Goal: Task Accomplishment & Management: Use online tool/utility

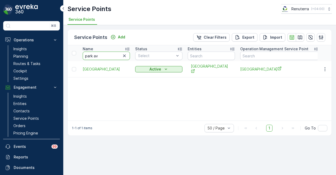
click at [108, 54] on input "park av" at bounding box center [106, 56] width 47 height 8
type input "p"
type input "518"
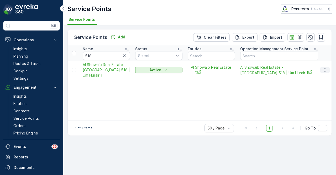
click at [325, 70] on icon "button" at bounding box center [325, 69] width 5 height 5
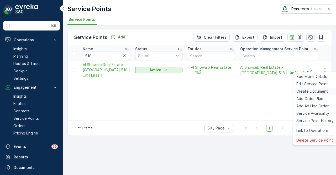
click at [314, 90] on span "Create Document" at bounding box center [313, 91] width 32 height 5
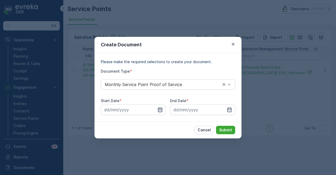
click at [159, 109] on icon "button" at bounding box center [160, 109] width 5 height 5
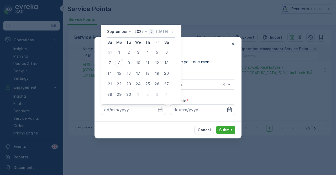
click at [152, 31] on icon "button" at bounding box center [151, 31] width 5 height 5
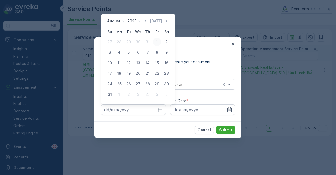
click at [155, 42] on div "1" at bounding box center [157, 42] width 8 height 8
type input "01.08.2025"
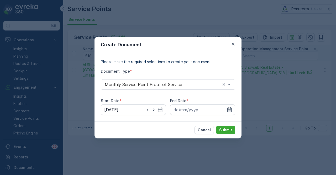
click at [232, 110] on icon "button" at bounding box center [229, 109] width 5 height 5
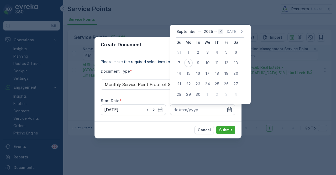
click at [222, 30] on icon "button" at bounding box center [220, 31] width 5 height 5
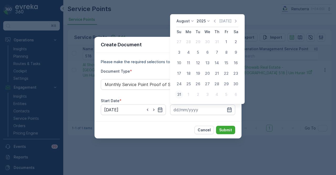
click at [181, 92] on div "31" at bounding box center [179, 94] width 8 height 8
type input "31.08.2025"
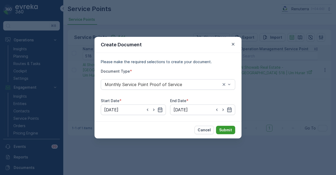
click at [228, 130] on p "Submit" at bounding box center [225, 129] width 13 height 5
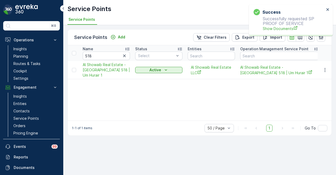
click at [280, 31] on div "Success Successfully requested SP PROOF OF SERVICE Show Documents" at bounding box center [289, 19] width 74 height 25
click at [281, 30] on span "Show Documents" at bounding box center [294, 29] width 62 height 6
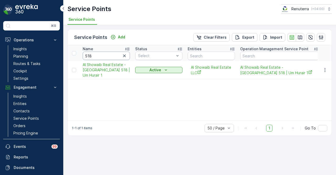
click at [100, 56] on input "518" at bounding box center [106, 56] width 47 height 8
type input "5"
type input "482"
click at [327, 69] on icon "button" at bounding box center [325, 69] width 5 height 5
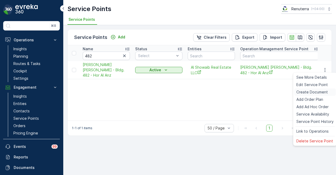
click at [325, 95] on span "Create Document" at bounding box center [313, 91] width 32 height 5
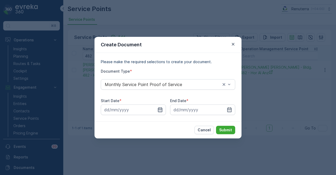
click at [162, 111] on icon "button" at bounding box center [160, 109] width 4 height 5
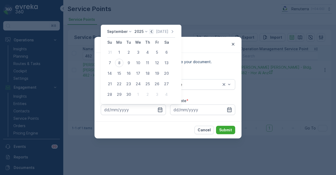
click at [152, 32] on icon "button" at bounding box center [151, 31] width 5 height 5
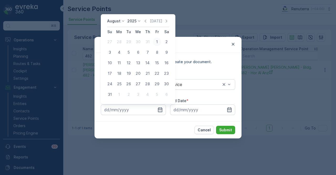
click at [156, 39] on div "1" at bounding box center [157, 42] width 8 height 8
type input "01.08.2025"
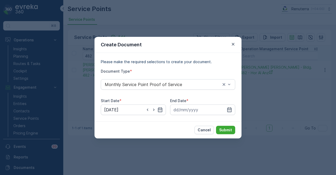
drag, startPoint x: 231, startPoint y: 107, endPoint x: 227, endPoint y: 60, distance: 47.3
click at [231, 106] on div at bounding box center [202, 109] width 65 height 11
click at [228, 107] on icon "button" at bounding box center [229, 109] width 5 height 5
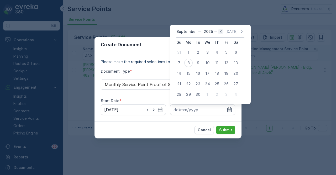
click at [219, 33] on icon "button" at bounding box center [220, 31] width 5 height 5
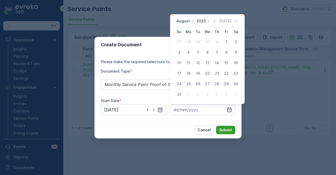
drag, startPoint x: 181, startPoint y: 95, endPoint x: 227, endPoint y: 130, distance: 57.0
click at [183, 96] on button "31" at bounding box center [179, 94] width 9 height 9
type input "31.08.2025"
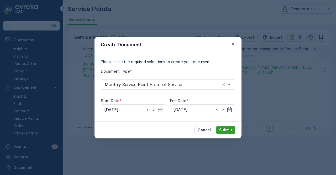
click at [227, 130] on p "Submit" at bounding box center [225, 129] width 13 height 5
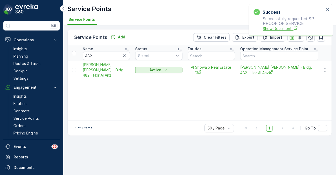
click at [279, 30] on span "Show Documents" at bounding box center [294, 29] width 62 height 6
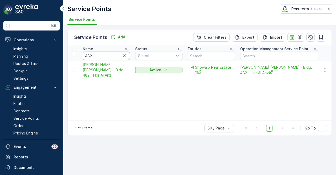
click at [105, 54] on input "482" at bounding box center [106, 56] width 47 height 8
type input "402"
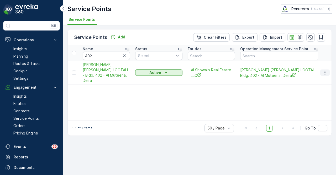
click at [328, 71] on button "button" at bounding box center [325, 72] width 9 height 6
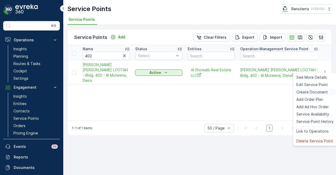
click at [321, 90] on span "Create Document" at bounding box center [313, 91] width 32 height 5
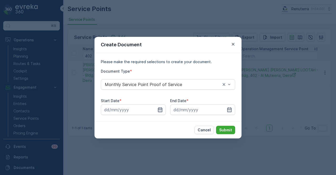
click at [158, 110] on icon "button" at bounding box center [160, 109] width 5 height 5
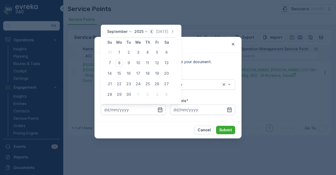
click at [150, 31] on icon "button" at bounding box center [151, 31] width 5 height 5
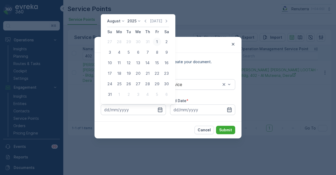
click at [156, 43] on div "1" at bounding box center [157, 42] width 8 height 8
type input "01.08.2025"
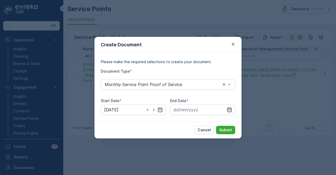
click at [231, 108] on icon "button" at bounding box center [229, 109] width 5 height 5
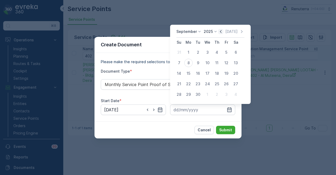
click at [221, 31] on icon "button" at bounding box center [220, 31] width 5 height 5
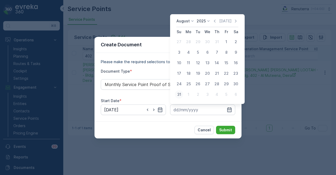
drag, startPoint x: 178, startPoint y: 95, endPoint x: 214, endPoint y: 118, distance: 42.4
click at [179, 95] on div "31" at bounding box center [179, 94] width 8 height 8
type input "31.08.2025"
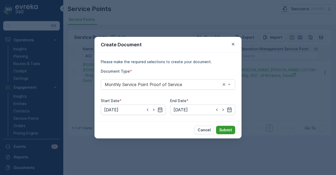
click at [223, 126] on button "Submit" at bounding box center [225, 130] width 19 height 8
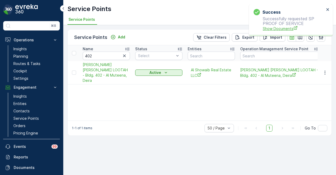
click at [277, 26] on span "Show Documents" at bounding box center [294, 29] width 62 height 6
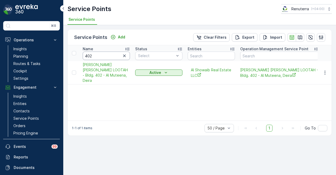
click at [111, 54] on input "402" at bounding box center [106, 56] width 47 height 8
type input "426"
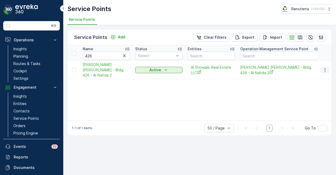
click at [328, 73] on icon "button" at bounding box center [325, 69] width 5 height 5
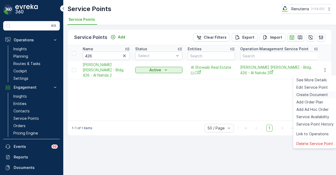
click at [320, 95] on span "Create Document" at bounding box center [313, 94] width 32 height 5
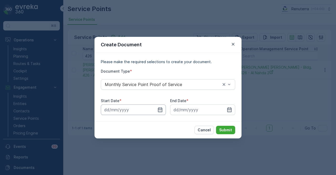
click at [157, 109] on input at bounding box center [133, 109] width 65 height 11
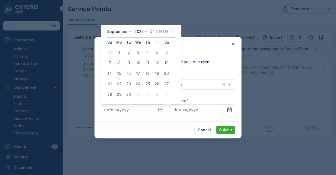
click at [150, 30] on icon "button" at bounding box center [151, 31] width 5 height 5
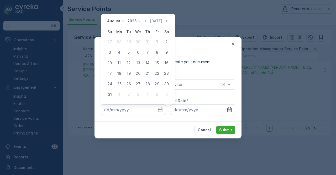
click at [159, 43] on div "1" at bounding box center [157, 42] width 8 height 8
type input "01.08.2025"
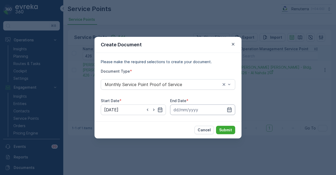
click at [230, 114] on input at bounding box center [202, 109] width 65 height 11
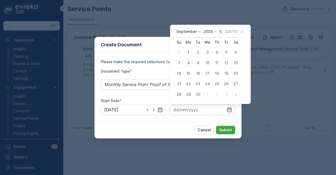
click at [221, 31] on icon "button" at bounding box center [220, 31] width 5 height 5
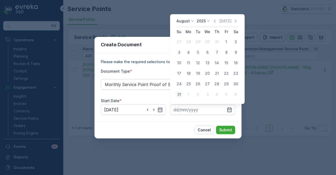
click at [183, 95] on div "31" at bounding box center [179, 94] width 8 height 8
type input "31.08.2025"
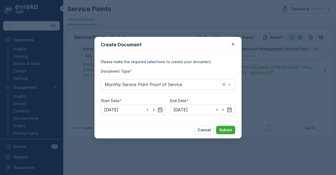
click at [225, 123] on div "Cancel Submit" at bounding box center [168, 129] width 147 height 17
click at [225, 128] on p "Submit" at bounding box center [225, 129] width 13 height 5
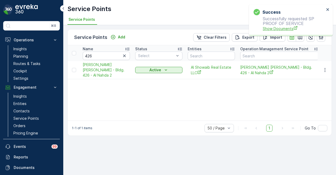
click at [275, 28] on span "Show Documents" at bounding box center [294, 29] width 62 height 6
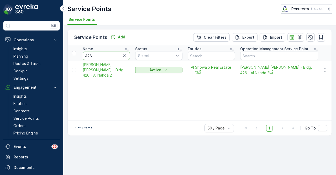
click at [114, 56] on input "426" at bounding box center [106, 56] width 47 height 8
type input "4"
type input "36"
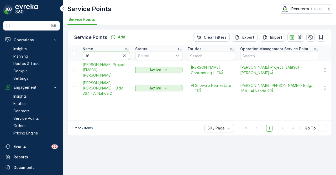
click at [114, 56] on input "36" at bounding box center [106, 56] width 47 height 8
type input "364"
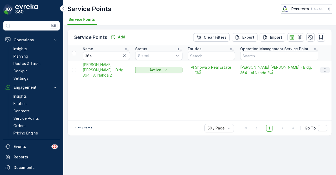
click at [324, 72] on icon "button" at bounding box center [325, 69] width 5 height 5
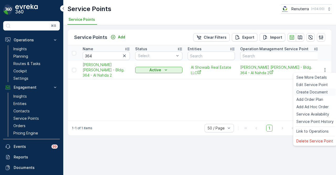
click at [324, 93] on span "Create Document" at bounding box center [313, 91] width 32 height 5
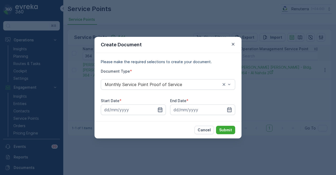
click at [161, 111] on icon "button" at bounding box center [160, 109] width 4 height 5
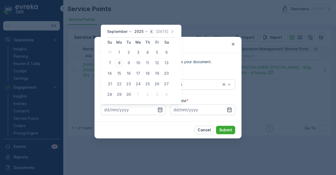
click at [150, 30] on icon "button" at bounding box center [151, 31] width 5 height 5
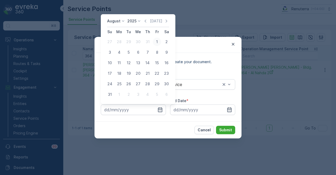
click at [158, 42] on div "1" at bounding box center [157, 42] width 8 height 8
type input "01.08.2025"
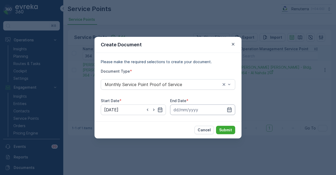
click at [232, 107] on input at bounding box center [202, 109] width 65 height 11
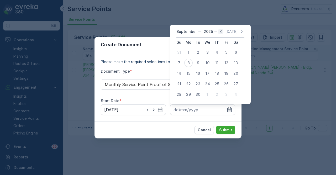
click at [220, 33] on icon "button" at bounding box center [221, 31] width 2 height 3
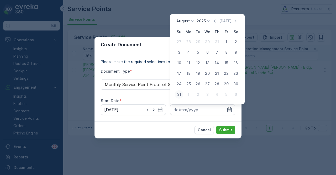
click at [179, 94] on div "31" at bounding box center [179, 94] width 8 height 8
type input "31.08.2025"
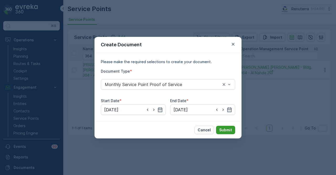
click at [222, 129] on p "Submit" at bounding box center [225, 129] width 13 height 5
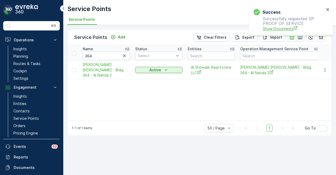
click at [282, 27] on span "Show Documents" at bounding box center [294, 29] width 62 height 6
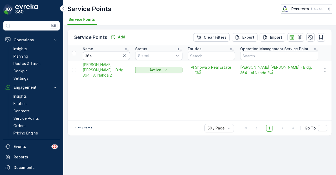
click at [95, 53] on input "364" at bounding box center [106, 56] width 47 height 8
type input "3"
type input "400"
click at [329, 71] on button "button" at bounding box center [325, 70] width 9 height 6
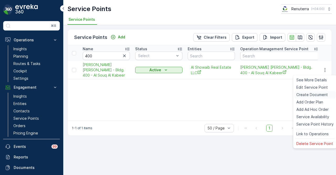
click at [328, 94] on div "Create Document" at bounding box center [316, 94] width 42 height 7
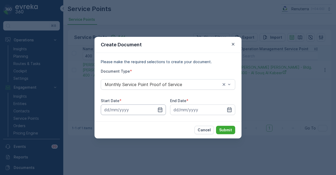
drag, startPoint x: 161, startPoint y: 109, endPoint x: 161, endPoint y: 104, distance: 4.2
click at [161, 107] on icon "button" at bounding box center [160, 109] width 5 height 5
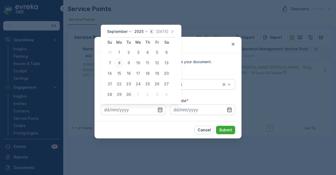
click at [149, 32] on icon "button" at bounding box center [151, 31] width 5 height 5
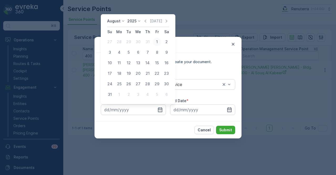
click at [154, 42] on div "1" at bounding box center [157, 42] width 8 height 8
type input "01.08.2025"
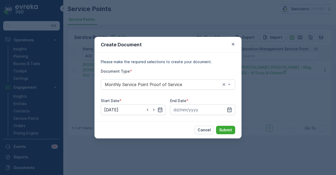
drag, startPoint x: 227, startPoint y: 108, endPoint x: 216, endPoint y: 53, distance: 55.8
click at [226, 104] on div at bounding box center [202, 109] width 65 height 11
drag, startPoint x: 233, startPoint y: 111, endPoint x: 232, endPoint y: 106, distance: 5.1
click at [233, 111] on input at bounding box center [202, 109] width 65 height 11
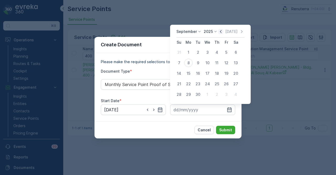
click at [221, 30] on icon "button" at bounding box center [220, 31] width 5 height 5
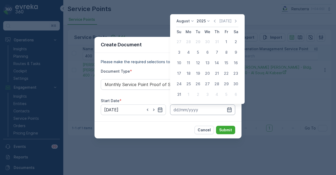
drag, startPoint x: 179, startPoint y: 94, endPoint x: 208, endPoint y: 114, distance: 35.5
click at [181, 94] on div "31" at bounding box center [179, 94] width 8 height 8
type input "31.08.2025"
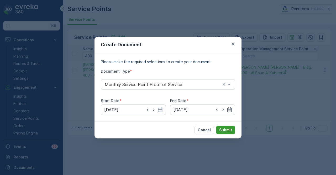
click at [221, 127] on p "Submit" at bounding box center [225, 129] width 13 height 5
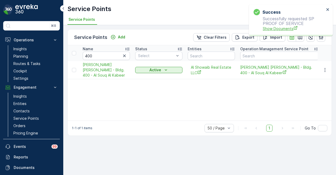
click at [278, 29] on span "Show Documents" at bounding box center [294, 29] width 62 height 6
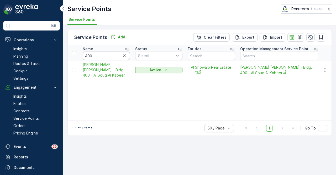
click at [109, 54] on input "400" at bounding box center [106, 56] width 47 height 8
type input "4"
type input "324"
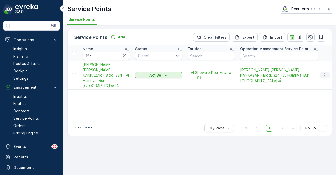
drag, startPoint x: 329, startPoint y: 69, endPoint x: 328, endPoint y: 72, distance: 2.9
click at [329, 72] on button "button" at bounding box center [325, 75] width 9 height 6
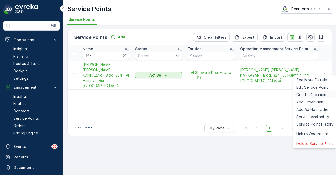
click at [323, 93] on span "Create Document" at bounding box center [313, 94] width 32 height 5
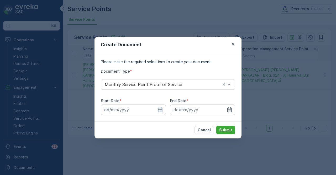
click at [161, 109] on icon "button" at bounding box center [160, 109] width 5 height 5
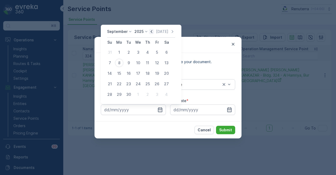
click at [152, 30] on icon "button" at bounding box center [151, 31] width 5 height 5
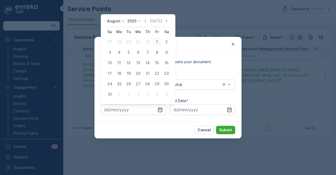
click at [157, 40] on div "1" at bounding box center [157, 42] width 8 height 8
type input "01.08.2025"
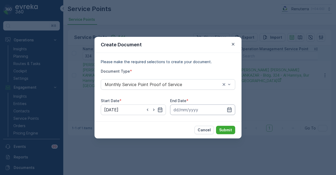
click at [232, 109] on input at bounding box center [202, 109] width 65 height 11
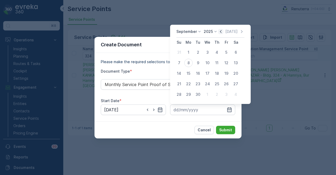
click at [220, 30] on icon "button" at bounding box center [220, 31] width 5 height 5
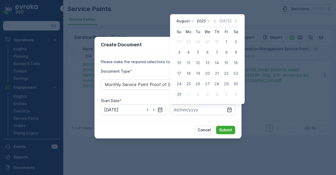
drag, startPoint x: 181, startPoint y: 96, endPoint x: 232, endPoint y: 139, distance: 66.8
click at [181, 96] on div "31" at bounding box center [179, 94] width 8 height 8
type input "31.08.2025"
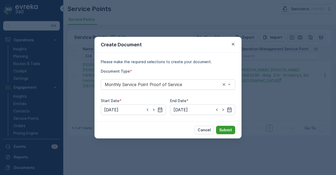
click at [229, 131] on p "Submit" at bounding box center [225, 129] width 13 height 5
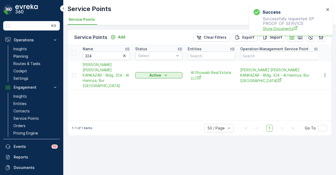
click at [276, 28] on span "Show Documents" at bounding box center [294, 29] width 62 height 6
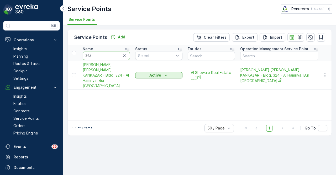
click at [114, 55] on input "324" at bounding box center [106, 56] width 47 height 8
type input "3"
type input "295"
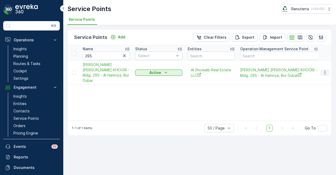
click at [328, 70] on button "button" at bounding box center [325, 72] width 9 height 6
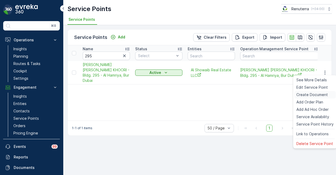
click at [324, 93] on span "Create Document" at bounding box center [313, 94] width 32 height 5
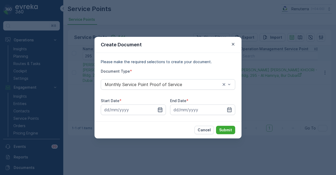
drag, startPoint x: 159, startPoint y: 110, endPoint x: 159, endPoint y: 107, distance: 3.7
click at [159, 110] on icon "button" at bounding box center [160, 109] width 5 height 5
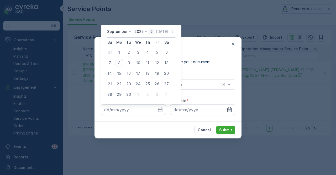
click at [152, 31] on icon "button" at bounding box center [151, 31] width 5 height 5
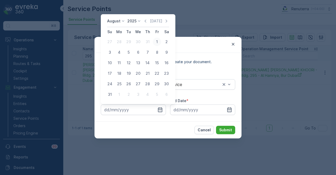
click at [157, 42] on div "1" at bounding box center [157, 42] width 8 height 8
type input "01.08.2025"
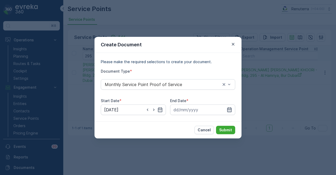
click at [231, 110] on icon "button" at bounding box center [230, 109] width 4 height 5
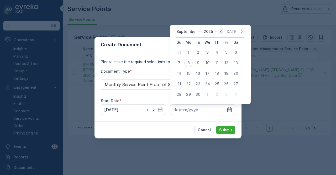
click at [220, 32] on icon "button" at bounding box center [221, 31] width 2 height 3
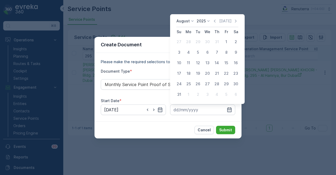
click at [183, 94] on div "31" at bounding box center [179, 94] width 8 height 8
type input "31.08.2025"
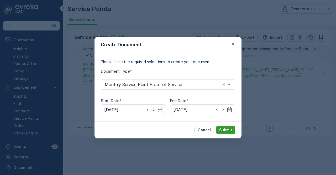
click at [223, 134] on button "Submit" at bounding box center [225, 130] width 19 height 8
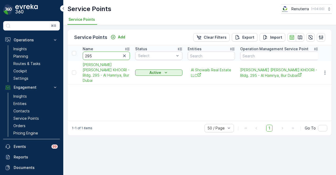
click at [96, 54] on input "295" at bounding box center [106, 56] width 47 height 8
type input "281"
drag, startPoint x: 323, startPoint y: 71, endPoint x: 324, endPoint y: 74, distance: 3.7
click at [324, 74] on icon "button" at bounding box center [325, 72] width 5 height 5
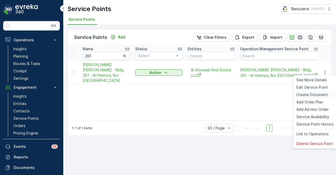
click at [323, 94] on span "Create Document" at bounding box center [313, 94] width 32 height 5
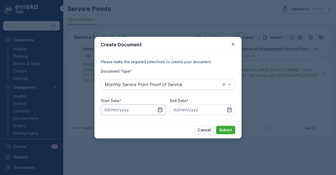
click at [164, 106] on input at bounding box center [133, 109] width 65 height 11
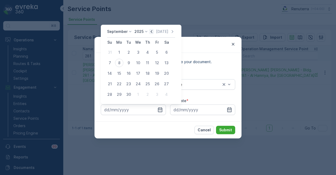
click at [151, 30] on icon "button" at bounding box center [151, 31] width 5 height 5
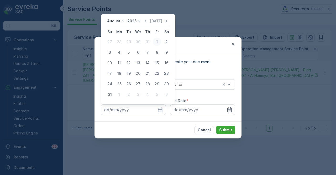
click at [157, 41] on div "1" at bounding box center [157, 42] width 8 height 8
type input "01.08.2025"
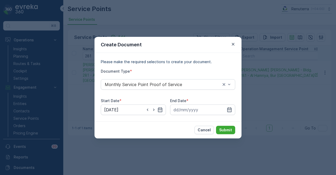
drag, startPoint x: 232, startPoint y: 110, endPoint x: 227, endPoint y: 94, distance: 16.6
click at [231, 108] on div at bounding box center [202, 109] width 65 height 11
click at [230, 107] on icon "button" at bounding box center [229, 109] width 5 height 5
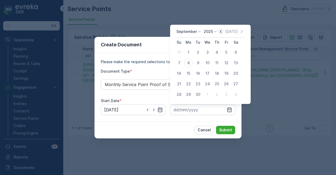
click at [219, 31] on icon "button" at bounding box center [220, 31] width 5 height 5
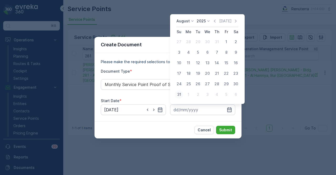
click at [176, 96] on div "31" at bounding box center [179, 94] width 8 height 8
type input "31.08.2025"
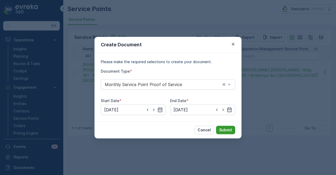
click at [227, 132] on button "Submit" at bounding box center [225, 130] width 19 height 8
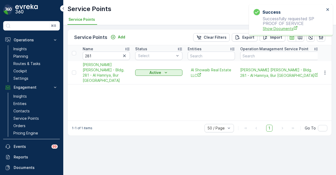
click at [280, 30] on span "Show Documents" at bounding box center [294, 29] width 62 height 6
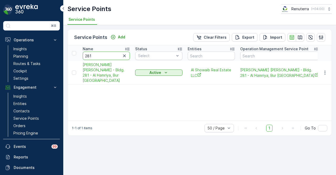
click at [113, 54] on input "281" at bounding box center [106, 56] width 47 height 8
type input "245"
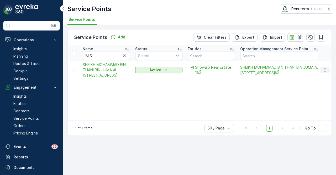
click at [325, 73] on icon "button" at bounding box center [325, 69] width 5 height 5
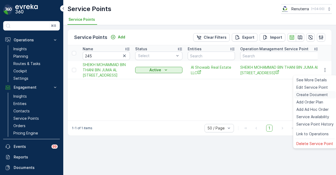
click at [323, 94] on span "Create Document" at bounding box center [313, 94] width 32 height 5
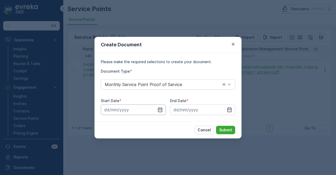
click at [163, 107] on input at bounding box center [133, 109] width 65 height 11
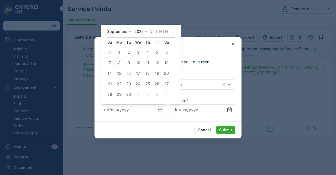
click at [151, 32] on icon "button" at bounding box center [152, 31] width 2 height 3
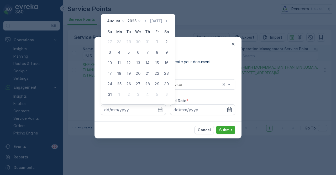
click at [154, 40] on div "1" at bounding box center [157, 42] width 8 height 8
type input "01.08.2025"
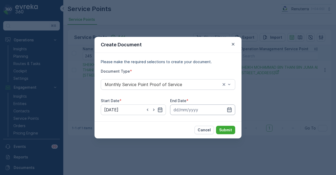
click at [223, 107] on input at bounding box center [202, 109] width 65 height 11
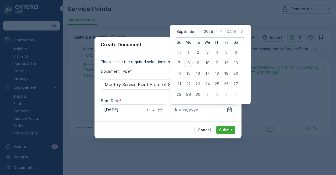
drag, startPoint x: 218, startPoint y: 32, endPoint x: 216, endPoint y: 35, distance: 3.2
click at [218, 33] on icon "button" at bounding box center [220, 31] width 5 height 5
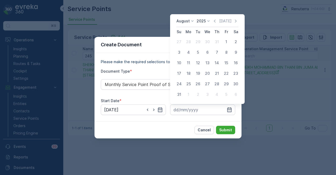
click at [185, 91] on td "1" at bounding box center [188, 94] width 9 height 11
drag, startPoint x: 179, startPoint y: 94, endPoint x: 209, endPoint y: 124, distance: 42.6
click at [180, 95] on div "31" at bounding box center [179, 94] width 8 height 8
type input "31.08.2025"
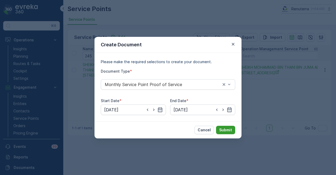
click at [224, 131] on p "Submit" at bounding box center [225, 129] width 13 height 5
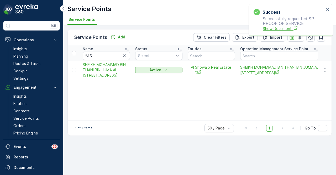
click at [281, 27] on span "Show Documents" at bounding box center [294, 29] width 62 height 6
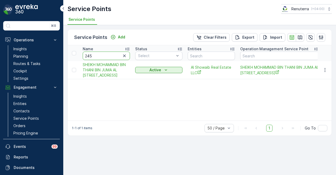
click at [103, 52] on input "245" at bounding box center [106, 56] width 47 height 8
type input "2"
type input "40"
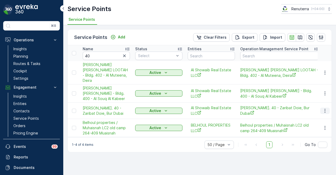
click at [324, 111] on button "button" at bounding box center [325, 111] width 9 height 6
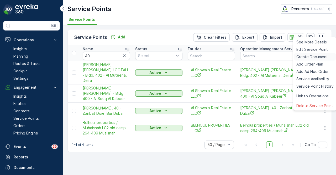
click at [319, 57] on span "Create Document" at bounding box center [313, 56] width 32 height 5
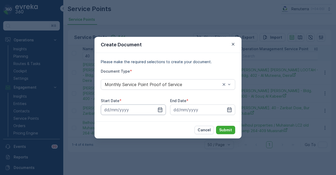
click at [165, 112] on input at bounding box center [133, 109] width 65 height 11
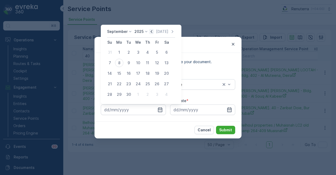
click at [150, 29] on icon "button" at bounding box center [151, 31] width 5 height 5
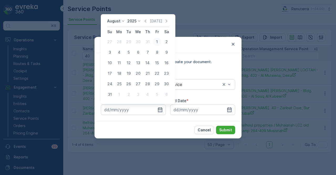
click at [157, 42] on div "1" at bounding box center [157, 42] width 8 height 8
type input "01.08.2025"
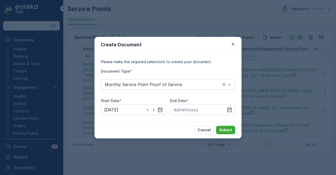
click at [236, 111] on div "Please make the required selections to create your document. Document Type * Mo…" at bounding box center [168, 87] width 147 height 68
drag, startPoint x: 232, startPoint y: 111, endPoint x: 232, endPoint y: 107, distance: 3.4
click at [232, 107] on icon "button" at bounding box center [229, 109] width 5 height 5
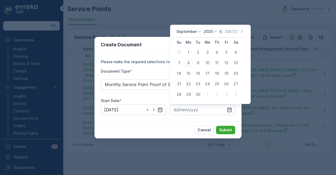
click at [222, 31] on icon "button" at bounding box center [220, 31] width 5 height 5
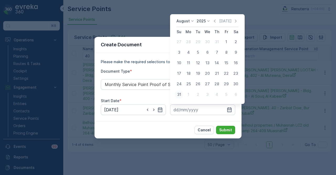
click at [176, 94] on div "31" at bounding box center [179, 94] width 8 height 8
type input "31.08.2025"
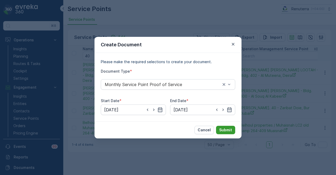
click at [227, 132] on p "Submit" at bounding box center [225, 129] width 13 height 5
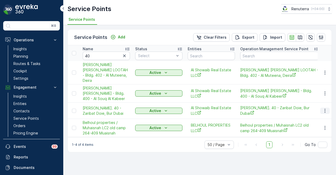
click at [324, 113] on icon "button" at bounding box center [325, 110] width 5 height 5
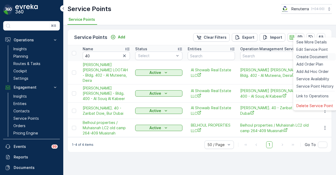
click at [321, 56] on span "Create Document" at bounding box center [313, 56] width 32 height 5
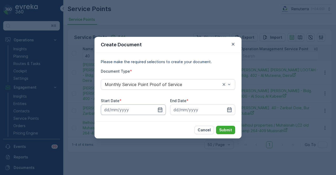
click at [158, 106] on input at bounding box center [133, 109] width 65 height 11
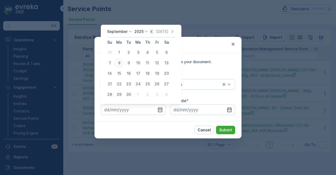
click at [150, 29] on icon "button" at bounding box center [151, 31] width 5 height 5
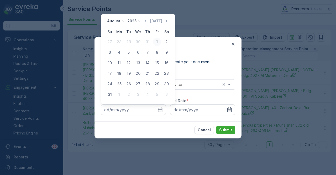
click at [156, 39] on div "1" at bounding box center [157, 42] width 8 height 8
type input "01.08.2025"
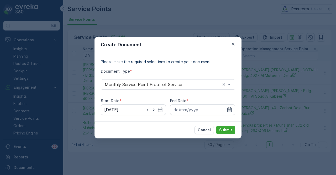
click at [229, 108] on icon "button" at bounding box center [230, 109] width 4 height 5
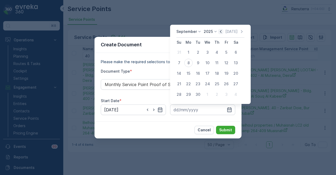
click at [221, 33] on icon "button" at bounding box center [220, 31] width 5 height 5
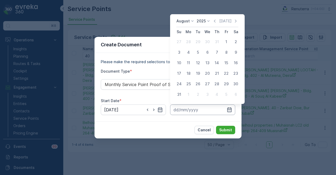
drag, startPoint x: 177, startPoint y: 96, endPoint x: 199, endPoint y: 106, distance: 24.7
click at [179, 97] on div "31" at bounding box center [179, 94] width 8 height 8
type input "31.08.2025"
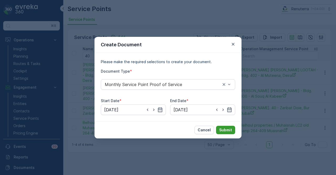
click at [223, 129] on p "Submit" at bounding box center [225, 129] width 13 height 5
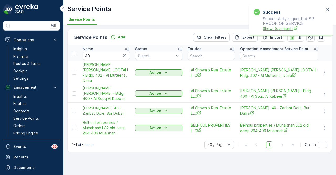
click at [279, 28] on span "Show Documents" at bounding box center [294, 29] width 62 height 6
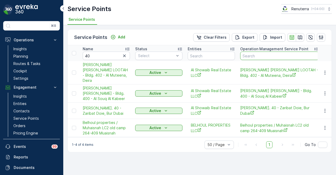
click at [250, 55] on input "text" at bounding box center [280, 56] width 79 height 8
click at [105, 54] on input "40" at bounding box center [106, 56] width 47 height 8
type input "4"
type input "270"
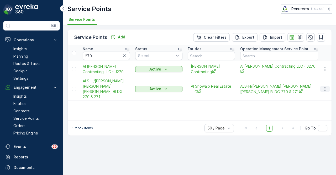
click at [326, 87] on icon "button" at bounding box center [325, 89] width 1 height 4
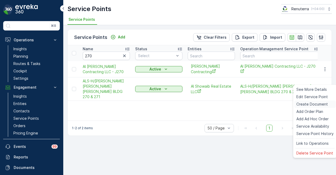
click at [323, 103] on span "Create Document" at bounding box center [313, 103] width 32 height 5
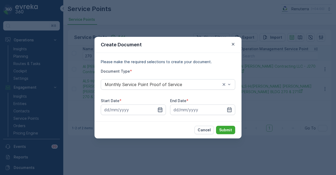
click at [159, 108] on icon "button" at bounding box center [160, 109] width 4 height 5
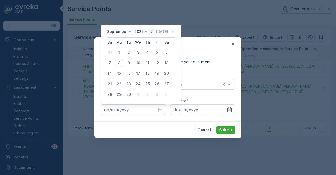
click at [152, 31] on icon "button" at bounding box center [151, 31] width 5 height 5
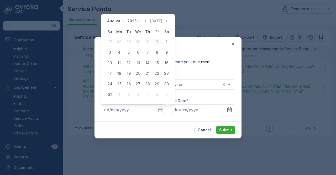
click at [156, 44] on div "1" at bounding box center [157, 42] width 8 height 8
type input "01.08.2025"
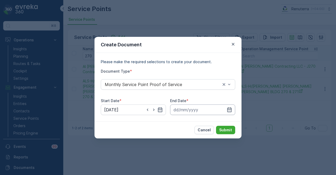
click at [228, 106] on input at bounding box center [202, 109] width 65 height 11
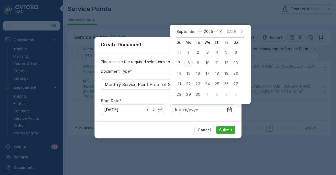
click at [221, 31] on icon "button" at bounding box center [220, 31] width 5 height 5
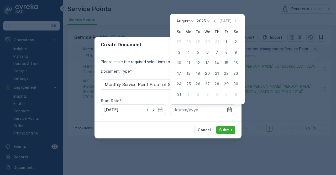
drag, startPoint x: 178, startPoint y: 92, endPoint x: 209, endPoint y: 119, distance: 40.8
click at [178, 93] on div "31" at bounding box center [179, 94] width 8 height 8
type input "31.08.2025"
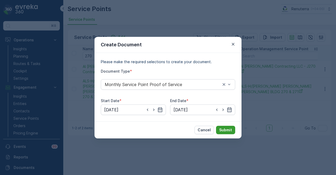
click at [227, 134] on button "Submit" at bounding box center [225, 130] width 19 height 8
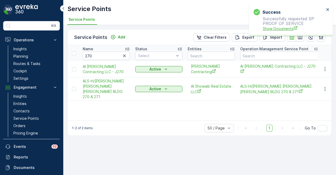
click at [276, 30] on span "Show Documents" at bounding box center [294, 29] width 62 height 6
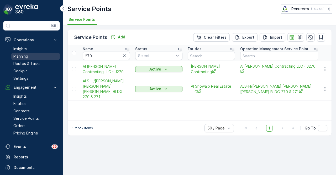
click at [32, 54] on link "Planning" at bounding box center [35, 56] width 49 height 7
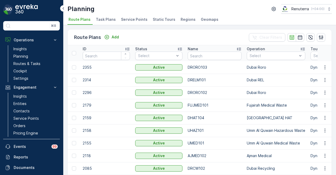
click at [131, 22] on li "Service Points" at bounding box center [135, 20] width 30 height 9
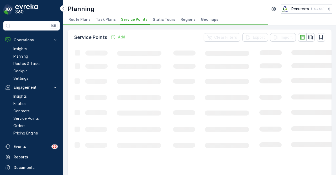
click at [132, 20] on span "Service Points" at bounding box center [134, 19] width 27 height 5
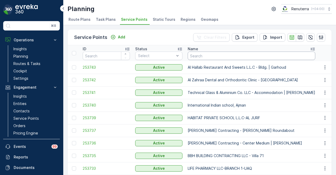
click at [209, 55] on input "text" at bounding box center [252, 56] width 128 height 8
type input "402"
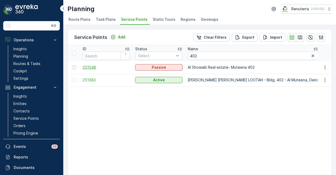
click at [94, 68] on span "251548" at bounding box center [106, 67] width 47 height 5
click at [327, 67] on button "button" at bounding box center [325, 67] width 9 height 6
drag, startPoint x: 176, startPoint y: 116, endPoint x: 161, endPoint y: 112, distance: 15.4
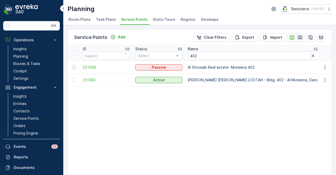
click at [89, 71] on td "251548" at bounding box center [106, 67] width 53 height 13
click at [89, 70] on td "251548" at bounding box center [106, 67] width 53 height 13
click at [89, 68] on span "251548" at bounding box center [106, 67] width 47 height 5
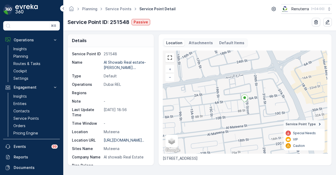
scroll to position [2, 0]
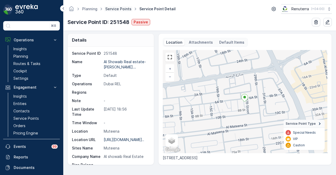
click at [121, 7] on link "Service Points" at bounding box center [118, 9] width 26 height 4
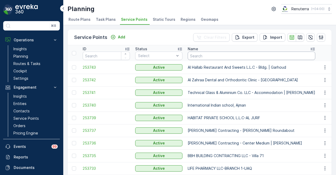
click at [196, 53] on input "text" at bounding box center [252, 56] width 128 height 8
type input "402"
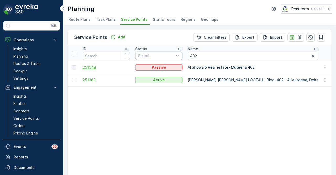
click at [89, 69] on span "251548" at bounding box center [106, 67] width 47 height 5
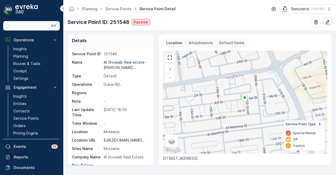
scroll to position [2, 0]
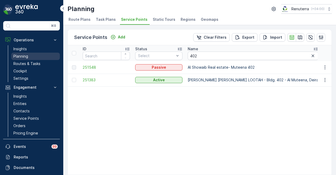
click at [27, 57] on p "Planning" at bounding box center [20, 56] width 15 height 5
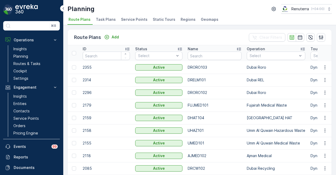
click at [127, 20] on span "Service Points" at bounding box center [134, 19] width 27 height 5
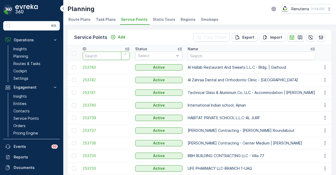
click at [101, 57] on input "number" at bounding box center [106, 56] width 47 height 8
type input "270"
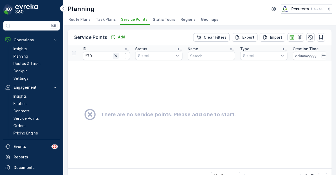
click at [119, 55] on button "button" at bounding box center [116, 56] width 6 height 6
click at [198, 55] on input "text" at bounding box center [211, 56] width 47 height 8
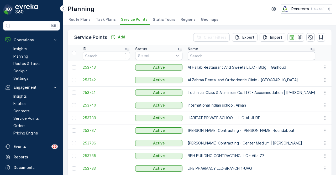
click at [198, 55] on input "text" at bounding box center [252, 56] width 128 height 8
type input "270"
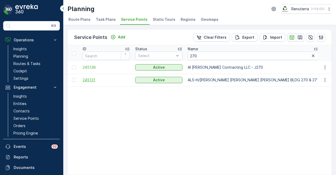
click at [92, 80] on span "245131" at bounding box center [106, 79] width 47 height 5
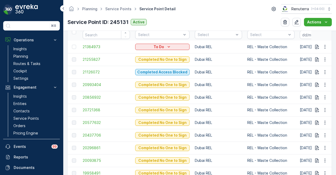
scroll to position [158, 0]
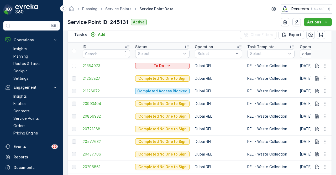
click at [91, 90] on span "21126072" at bounding box center [106, 90] width 47 height 5
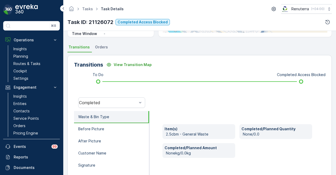
scroll to position [77, 0]
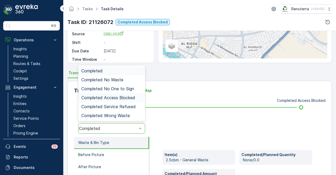
click at [128, 96] on span "Completed Access Blocked" at bounding box center [108, 97] width 54 height 5
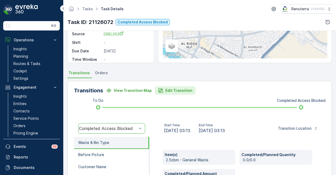
click at [180, 89] on p "Edit Transition" at bounding box center [179, 90] width 27 height 5
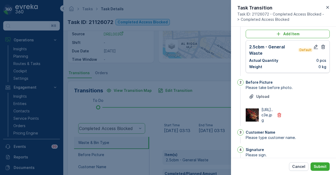
scroll to position [0, 0]
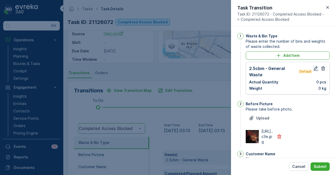
click at [314, 68] on icon "button" at bounding box center [316, 68] width 5 height 5
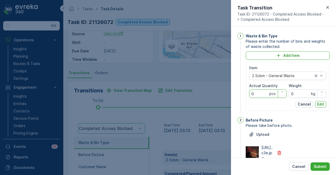
click at [265, 93] on Quantity "0" at bounding box center [268, 93] width 38 height 8
type Quantity "1"
click at [318, 107] on div "Item 2.5cbm - General Waste Actual Quantity 1 pcs Weight 0 kg Cancel Edit" at bounding box center [288, 86] width 84 height 49
click at [321, 105] on p "Edit" at bounding box center [321, 103] width 7 height 5
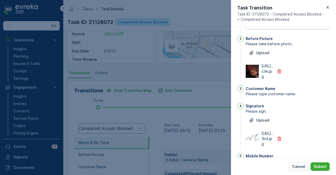
scroll to position [125, 0]
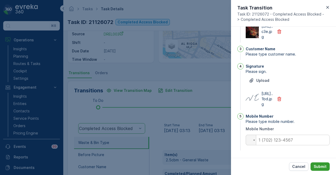
click at [323, 164] on p "Submit" at bounding box center [320, 166] width 13 height 5
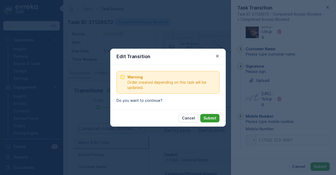
click at [211, 118] on p "Submit" at bounding box center [210, 117] width 13 height 5
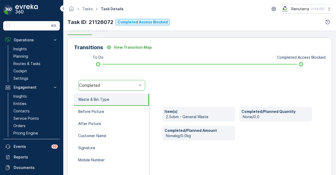
scroll to position [156, 0]
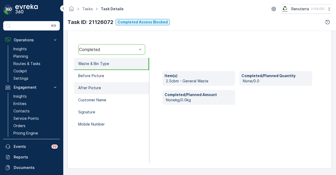
click at [128, 82] on li "After Picture" at bounding box center [111, 88] width 75 height 12
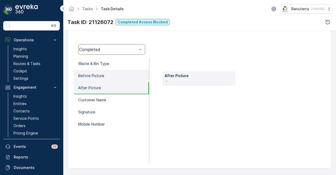
click at [129, 78] on li "Before Picture" at bounding box center [111, 76] width 75 height 12
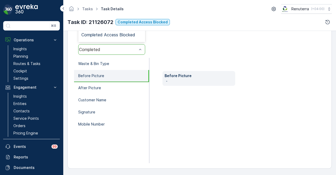
click at [139, 52] on div at bounding box center [140, 49] width 5 height 10
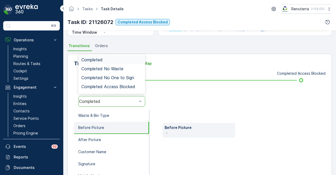
scroll to position [104, 0]
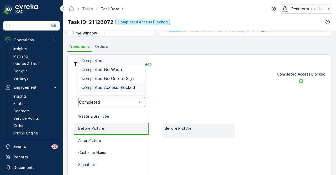
click at [126, 90] on div "Completed Access Blocked" at bounding box center [111, 87] width 67 height 9
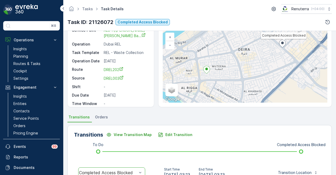
scroll to position [0, 0]
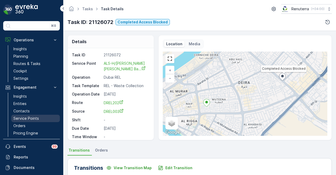
click at [37, 116] on p "Service Points" at bounding box center [25, 118] width 25 height 5
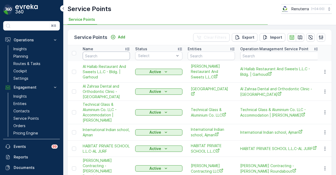
click at [109, 56] on input "text" at bounding box center [106, 56] width 47 height 8
type input "270"
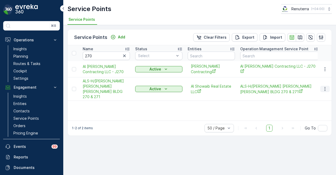
click at [326, 86] on icon "button" at bounding box center [325, 88] width 5 height 5
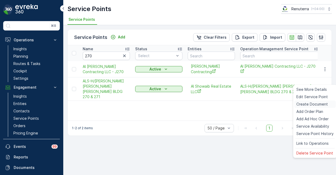
click at [321, 104] on span "Create Document" at bounding box center [313, 103] width 32 height 5
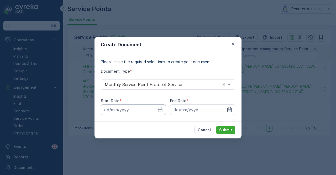
click at [164, 110] on input at bounding box center [133, 109] width 65 height 11
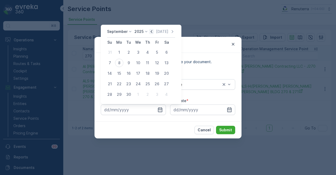
click at [152, 33] on icon "button" at bounding box center [151, 31] width 5 height 5
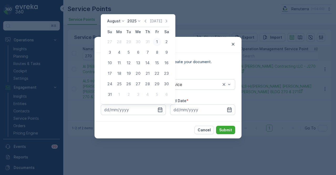
click at [158, 44] on div "1" at bounding box center [157, 42] width 8 height 8
type input "01.08.2025"
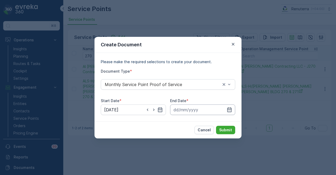
click at [233, 109] on input at bounding box center [202, 109] width 65 height 11
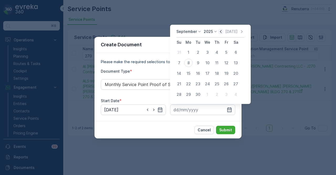
click at [219, 31] on icon "button" at bounding box center [220, 31] width 5 height 5
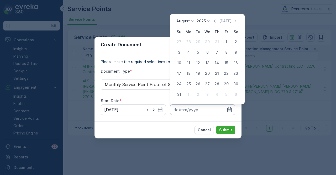
drag, startPoint x: 177, startPoint y: 95, endPoint x: 211, endPoint y: 109, distance: 36.3
click at [179, 97] on div "31" at bounding box center [179, 94] width 8 height 8
type input "31.08.2025"
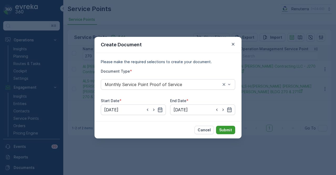
click at [229, 127] on p "Submit" at bounding box center [225, 129] width 13 height 5
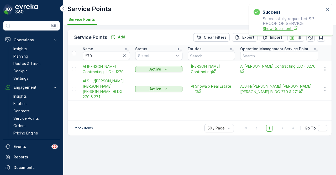
click at [283, 28] on span "Show Documents" at bounding box center [294, 29] width 62 height 6
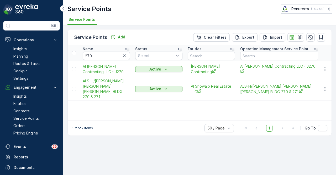
click at [128, 57] on div at bounding box center [124, 56] width 7 height 6
click at [260, 57] on input "text" at bounding box center [280, 56] width 79 height 8
click at [126, 56] on icon "button" at bounding box center [124, 55] width 3 height 3
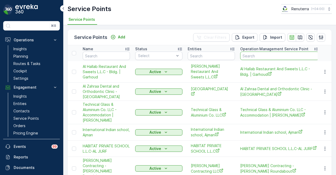
click at [253, 55] on input "text" at bounding box center [280, 56] width 79 height 8
type input "231"
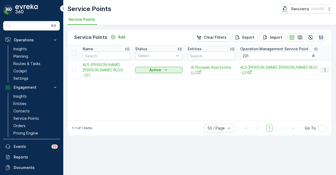
click at [323, 69] on icon "button" at bounding box center [325, 69] width 5 height 5
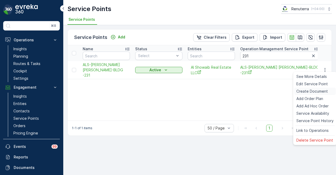
click at [320, 89] on span "Create Document" at bounding box center [313, 91] width 32 height 5
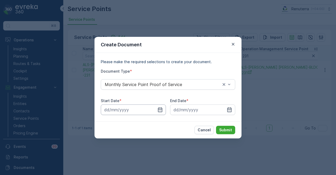
click at [162, 106] on input at bounding box center [133, 109] width 65 height 11
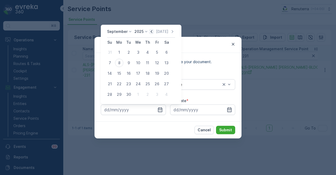
click at [149, 32] on icon "button" at bounding box center [151, 31] width 5 height 5
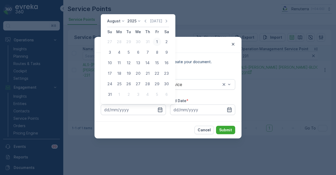
click at [157, 43] on div "1" at bounding box center [157, 42] width 8 height 8
type input "01.08.2025"
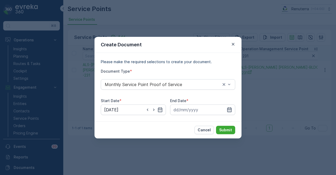
click at [229, 108] on icon "button" at bounding box center [230, 109] width 4 height 5
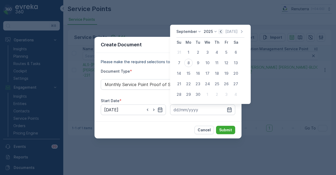
click at [222, 31] on icon "button" at bounding box center [220, 31] width 5 height 5
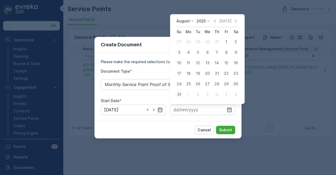
click at [183, 93] on div "31" at bounding box center [179, 94] width 8 height 8
type input "31.08.2025"
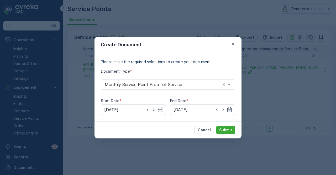
click at [224, 124] on div "Cancel Submit" at bounding box center [168, 129] width 147 height 17
click at [224, 126] on button "Submit" at bounding box center [225, 130] width 19 height 8
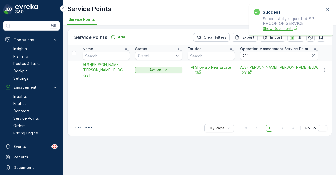
click at [273, 30] on span "Show Documents" at bounding box center [294, 29] width 62 height 6
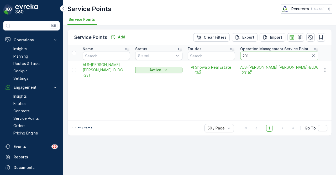
click at [259, 56] on input "231" at bounding box center [280, 56] width 79 height 8
type input "2"
type input "506"
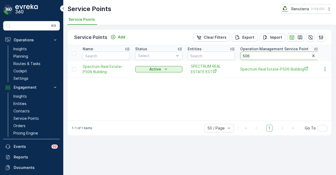
click at [266, 55] on input "506" at bounding box center [280, 56] width 79 height 8
type input "5"
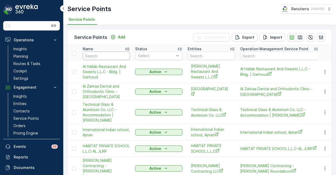
click at [113, 55] on input "text" at bounding box center [106, 56] width 47 height 8
paste input "Khalid Ali Ahmed Binzayed Alfalasi"
type input "Khalid Ali Ahmed Binzayed Alfalasi"
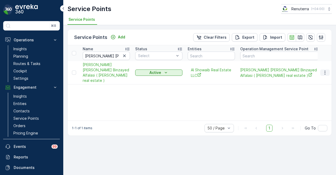
click at [324, 70] on icon "button" at bounding box center [325, 72] width 5 height 5
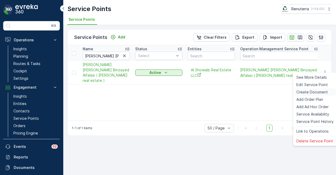
click at [320, 92] on span "Create Document" at bounding box center [313, 91] width 32 height 5
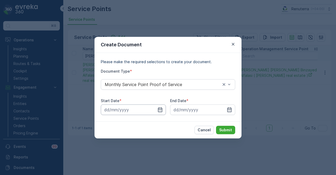
drag, startPoint x: 162, startPoint y: 110, endPoint x: 160, endPoint y: 106, distance: 4.5
click at [162, 110] on icon "button" at bounding box center [160, 109] width 5 height 5
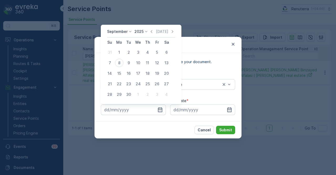
drag, startPoint x: 150, startPoint y: 32, endPoint x: 150, endPoint y: 35, distance: 3.2
click at [150, 32] on icon "button" at bounding box center [151, 31] width 5 height 5
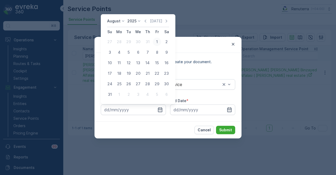
click at [156, 44] on div "1" at bounding box center [157, 42] width 8 height 8
type input "01.08.2025"
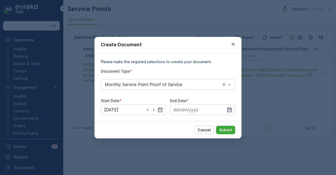
click at [228, 108] on icon "button" at bounding box center [229, 109] width 5 height 5
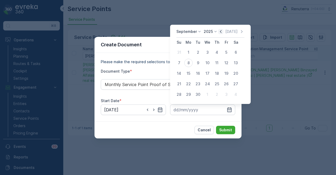
drag, startPoint x: 222, startPoint y: 31, endPoint x: 221, endPoint y: 34, distance: 3.3
click at [222, 31] on icon "button" at bounding box center [220, 31] width 5 height 5
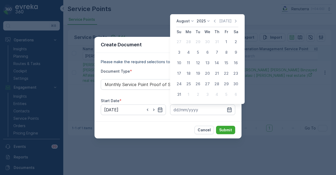
drag, startPoint x: 182, startPoint y: 92, endPoint x: 215, endPoint y: 120, distance: 43.1
click at [185, 95] on tr "31 1 2 3 4 5 6" at bounding box center [208, 94] width 66 height 11
click at [182, 91] on div "31" at bounding box center [179, 94] width 8 height 8
type input "31.08.2025"
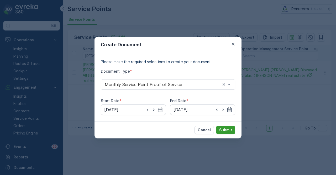
click at [224, 131] on p "Submit" at bounding box center [225, 129] width 13 height 5
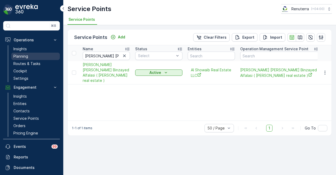
click at [25, 59] on link "Planning" at bounding box center [35, 56] width 49 height 7
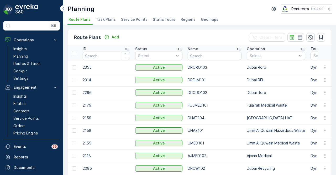
click at [135, 20] on span "Service Points" at bounding box center [134, 19] width 27 height 5
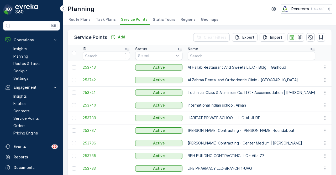
click at [227, 49] on div "Name" at bounding box center [252, 48] width 128 height 5
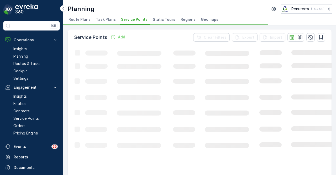
click at [220, 55] on icon "Loading..." at bounding box center [320, 108] width 505 height 127
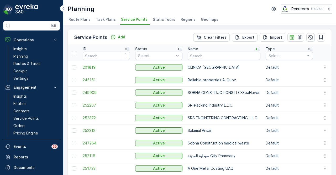
click at [139, 18] on span "Service Points" at bounding box center [134, 19] width 27 height 5
click at [226, 57] on input "text" at bounding box center [224, 56] width 73 height 8
paste input "Khalid Ali Ahmed Binzayed Alfalasi"
type input "Khalid Ali Ahmed Binzayed Alfalasi"
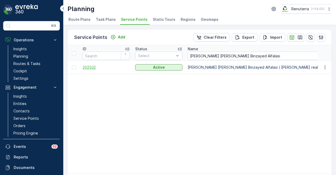
click at [89, 68] on span "202532" at bounding box center [106, 67] width 47 height 5
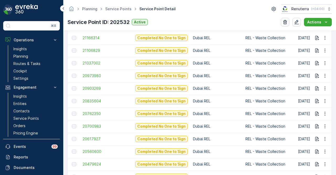
scroll to position [237, 0]
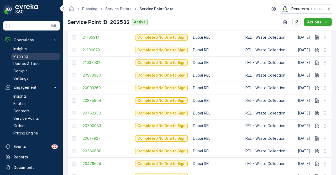
click at [33, 55] on link "Planning" at bounding box center [35, 56] width 49 height 7
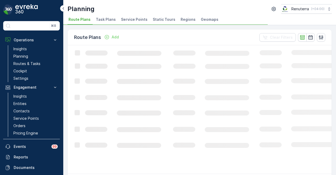
click at [128, 18] on span "Service Points" at bounding box center [134, 19] width 27 height 5
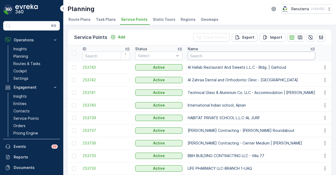
click at [200, 54] on input "text" at bounding box center [252, 56] width 128 height 8
paste input "SAEED AL MUR BIN MIJRIN"
type input "SAEED AL MUR BIN MIJRIN"
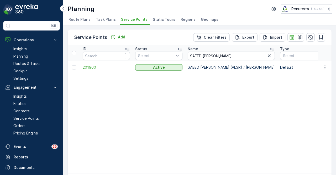
click at [93, 67] on span "201960" at bounding box center [106, 67] width 47 height 5
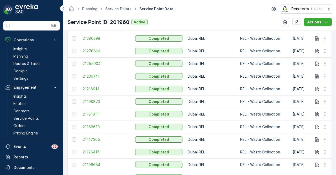
scroll to position [306, 0]
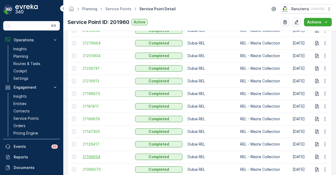
click at [93, 157] on span "21106654" at bounding box center [106, 156] width 47 height 5
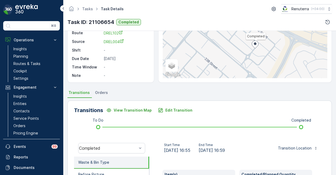
scroll to position [131, 0]
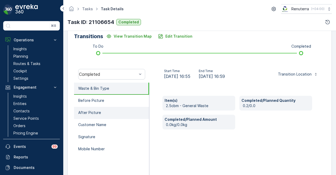
click at [100, 109] on li "After Picture" at bounding box center [111, 113] width 75 height 12
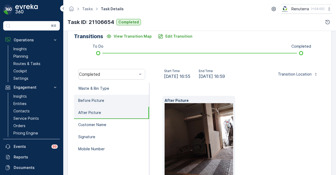
click at [109, 100] on li "Before Picture" at bounding box center [111, 101] width 75 height 12
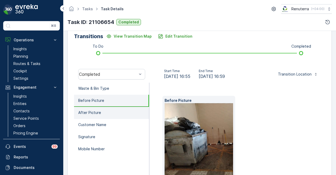
click at [117, 109] on li "After Picture" at bounding box center [111, 113] width 75 height 12
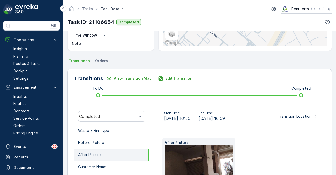
scroll to position [86, 0]
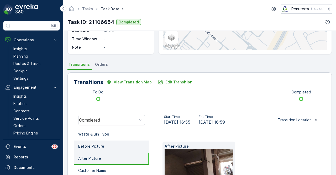
click at [124, 145] on li "Before Picture" at bounding box center [111, 146] width 75 height 12
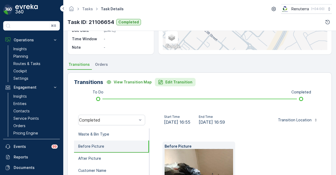
click at [173, 83] on p "Edit Transition" at bounding box center [179, 81] width 27 height 5
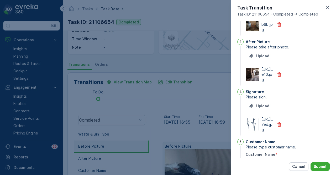
scroll to position [0, 0]
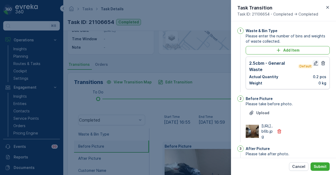
click at [315, 65] on icon "button" at bounding box center [316, 63] width 4 height 4
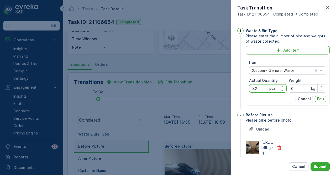
click at [263, 90] on Quantity "0.2" at bounding box center [268, 88] width 38 height 8
type Quantity "0"
type Quantity "2"
click at [320, 99] on p "Edit" at bounding box center [321, 98] width 7 height 5
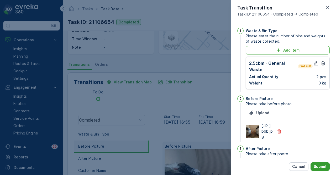
click at [319, 164] on p "Submit" at bounding box center [320, 166] width 13 height 5
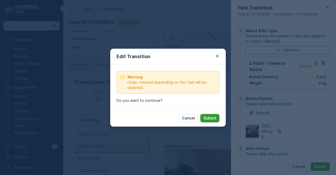
click at [211, 117] on p "Submit" at bounding box center [210, 117] width 13 height 5
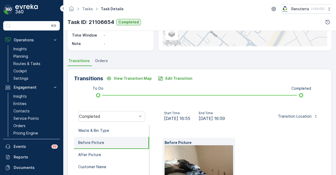
scroll to position [86, 0]
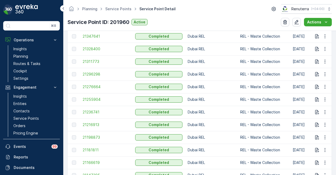
scroll to position [289, 0]
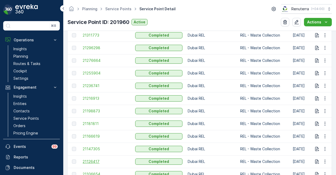
click at [93, 161] on span "21126417" at bounding box center [106, 161] width 47 height 5
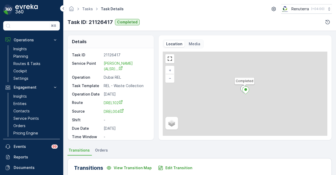
scroll to position [12, 0]
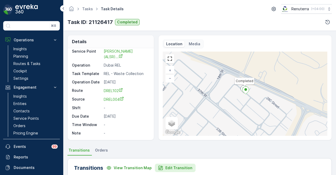
click at [170, 168] on p "Edit Transition" at bounding box center [179, 167] width 27 height 5
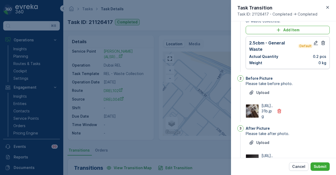
scroll to position [0, 0]
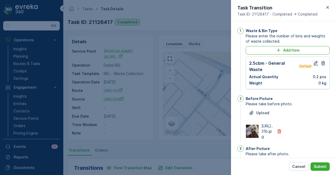
click at [315, 61] on icon "button" at bounding box center [316, 63] width 4 height 4
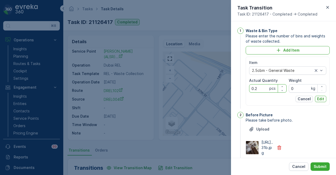
click at [264, 89] on Quantity "0.2" at bounding box center [268, 88] width 38 height 8
type Quantity "0"
type Quantity "2"
click at [320, 100] on p "Edit" at bounding box center [321, 98] width 7 height 5
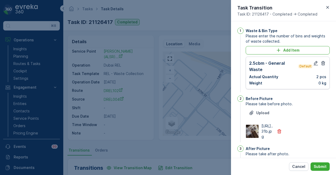
click at [323, 172] on div "Cancel Submit" at bounding box center [283, 166] width 105 height 17
click at [323, 169] on p "Submit" at bounding box center [320, 166] width 13 height 5
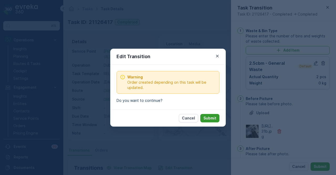
click at [213, 114] on button "Submit" at bounding box center [210, 118] width 19 height 8
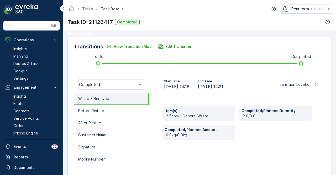
scroll to position [130, 0]
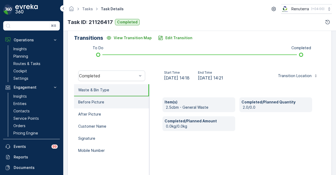
click at [117, 107] on li "Before Picture" at bounding box center [111, 102] width 75 height 12
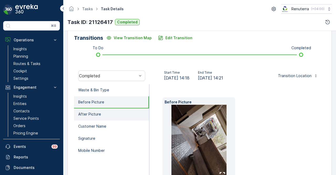
click at [116, 115] on li "After Picture" at bounding box center [111, 114] width 75 height 12
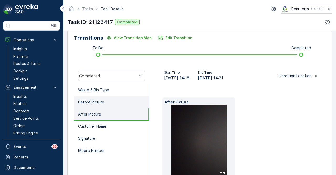
click at [119, 103] on li "Before Picture" at bounding box center [111, 102] width 75 height 12
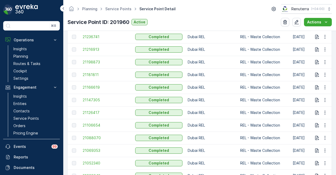
scroll to position [342, 0]
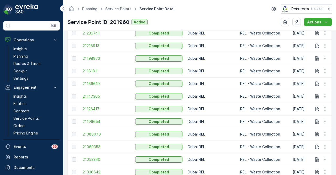
click at [89, 97] on span "21147305" at bounding box center [106, 96] width 47 height 5
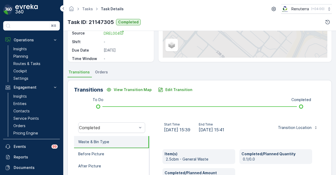
scroll to position [79, 0]
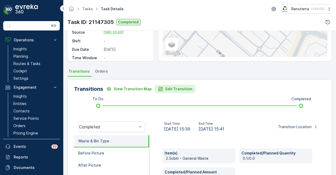
click at [176, 88] on p "Edit Transition" at bounding box center [179, 88] width 27 height 5
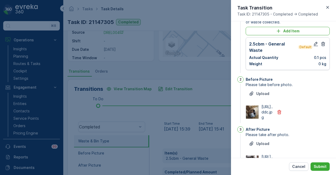
scroll to position [0, 0]
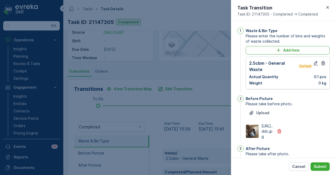
drag, startPoint x: 304, startPoint y: 167, endPoint x: 172, endPoint y: 164, distance: 131.5
click at [303, 167] on p "Cancel" at bounding box center [299, 166] width 13 height 5
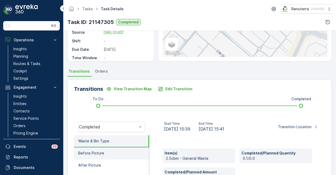
scroll to position [131, 0]
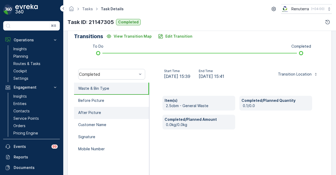
click at [117, 110] on li "After Picture" at bounding box center [111, 113] width 75 height 12
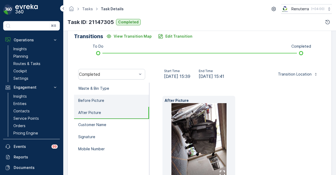
click at [122, 102] on li "Before Picture" at bounding box center [111, 101] width 75 height 12
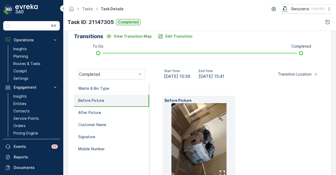
scroll to position [105, 0]
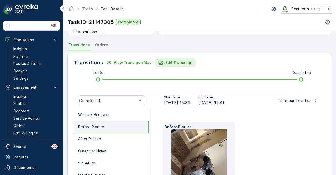
click at [177, 62] on p "Edit Transition" at bounding box center [179, 62] width 27 height 5
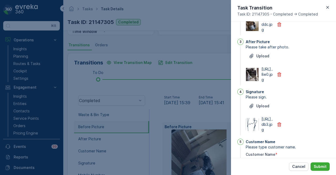
scroll to position [0, 0]
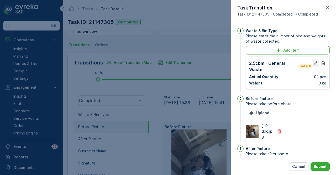
click at [314, 64] on icon "button" at bounding box center [316, 62] width 5 height 5
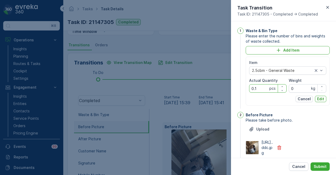
click at [261, 90] on Quantity "0.1" at bounding box center [268, 88] width 38 height 8
type Quantity "0"
type Quantity "2"
click at [320, 98] on p "Edit" at bounding box center [321, 98] width 7 height 5
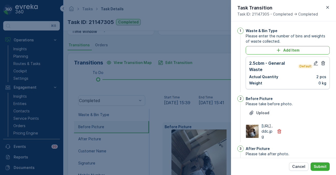
click at [326, 161] on div "Cancel Submit" at bounding box center [283, 166] width 105 height 17
click at [325, 164] on p "Submit" at bounding box center [320, 166] width 13 height 5
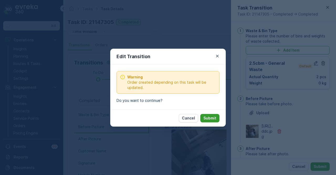
click at [209, 118] on p "Submit" at bounding box center [210, 117] width 13 height 5
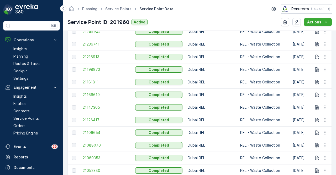
scroll to position [342, 0]
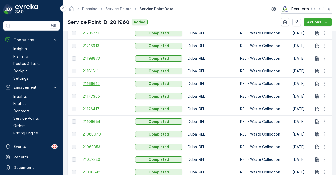
click at [94, 81] on span "21166619" at bounding box center [106, 83] width 47 height 5
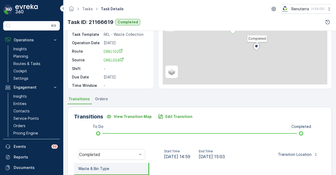
scroll to position [131, 0]
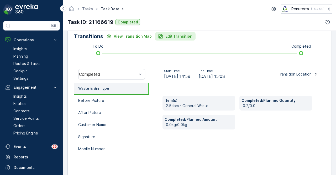
click at [172, 38] on p "Edit Transition" at bounding box center [179, 36] width 27 height 5
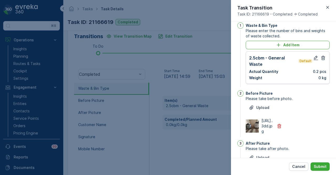
scroll to position [2, 0]
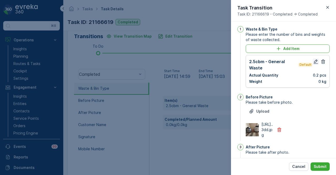
click at [317, 61] on icon "button" at bounding box center [316, 61] width 5 height 5
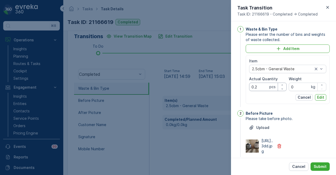
click at [260, 86] on Quantity "0.2" at bounding box center [268, 87] width 38 height 8
type Quantity "0"
type Quantity "2"
click at [318, 96] on p "Edit" at bounding box center [321, 97] width 7 height 5
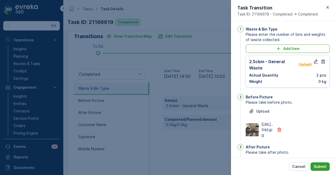
click at [323, 163] on button "Submit" at bounding box center [320, 166] width 19 height 8
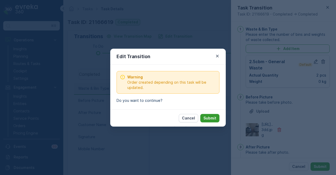
click at [208, 116] on p "Submit" at bounding box center [210, 117] width 13 height 5
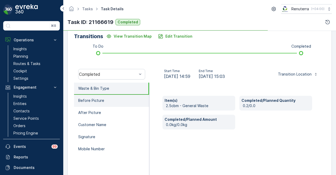
click at [115, 103] on li "Before Picture" at bounding box center [111, 101] width 75 height 12
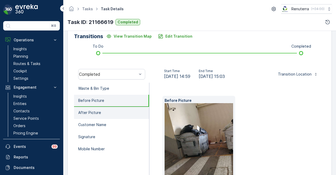
click at [115, 113] on li "After Picture" at bounding box center [111, 113] width 75 height 12
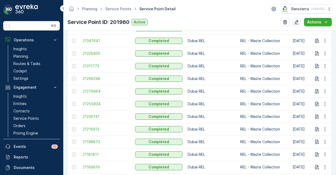
scroll to position [263, 0]
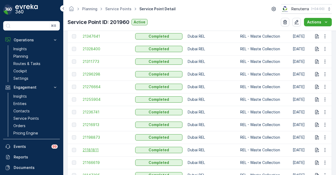
click at [100, 150] on span "21181811" at bounding box center [106, 149] width 47 height 5
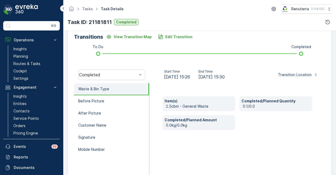
scroll to position [131, 0]
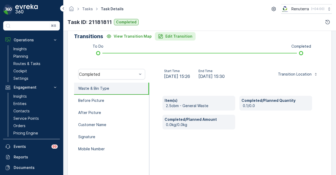
click at [177, 36] on p "Edit Transition" at bounding box center [179, 36] width 27 height 5
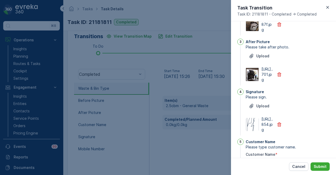
scroll to position [0, 0]
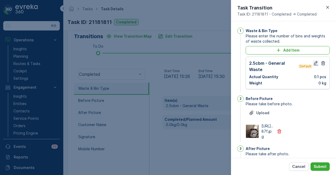
click at [314, 63] on icon "button" at bounding box center [316, 62] width 5 height 5
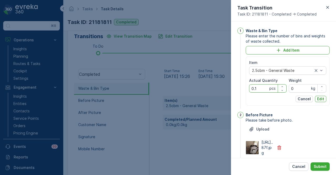
drag, startPoint x: 262, startPoint y: 90, endPoint x: 235, endPoint y: 90, distance: 26.8
click at [235, 90] on div "1 Waste & Bin Type Please enter the number of bins and weights of waste collect…" at bounding box center [283, 89] width 105 height 136
type Quantity "1"
drag, startPoint x: 313, startPoint y: 97, endPoint x: 319, endPoint y: 98, distance: 5.8
click at [319, 98] on div "Cancel Edit" at bounding box center [287, 99] width 77 height 6
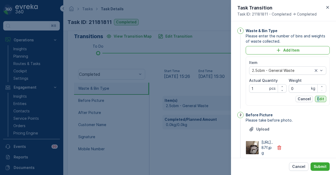
click at [319, 98] on p "Edit" at bounding box center [321, 98] width 7 height 5
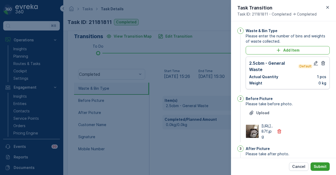
click at [321, 165] on p "Submit" at bounding box center [320, 166] width 13 height 5
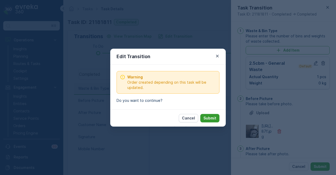
click at [212, 120] on button "Submit" at bounding box center [210, 118] width 19 height 8
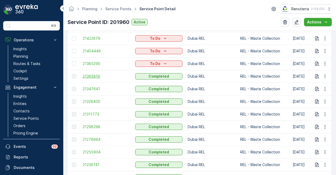
scroll to position [289, 0]
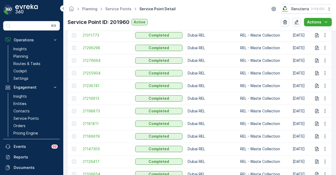
click at [102, 107] on td "21198873" at bounding box center [106, 111] width 53 height 13
click at [93, 109] on span "21198873" at bounding box center [106, 110] width 47 height 5
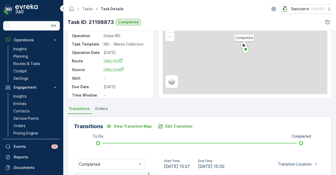
scroll to position [105, 0]
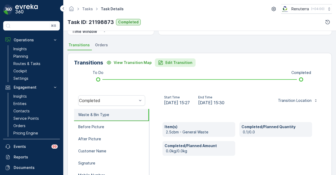
click at [177, 64] on p "Edit Transition" at bounding box center [179, 62] width 27 height 5
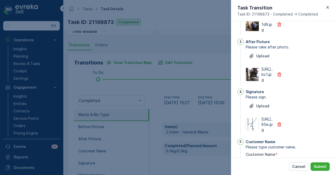
scroll to position [0, 0]
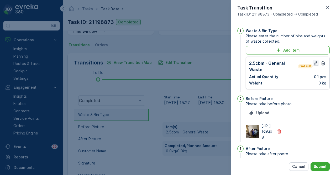
click at [314, 63] on icon "button" at bounding box center [316, 62] width 5 height 5
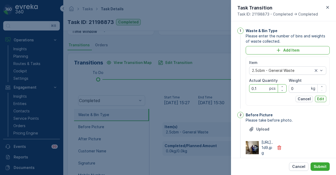
drag, startPoint x: 259, startPoint y: 88, endPoint x: 243, endPoint y: 89, distance: 15.3
click at [243, 89] on div "1 Waste & Bin Type Please enter the number of bins and weights of waste collect…" at bounding box center [284, 69] width 93 height 82
type Quantity "1"
click at [324, 99] on button "Edit" at bounding box center [320, 99] width 11 height 6
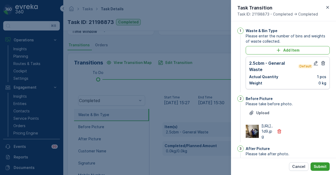
click at [321, 167] on p "Submit" at bounding box center [320, 166] width 13 height 5
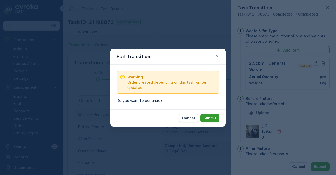
click at [209, 119] on p "Submit" at bounding box center [210, 117] width 13 height 5
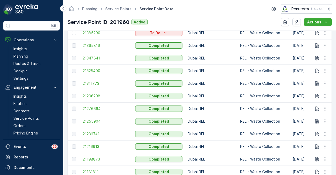
scroll to position [263, 0]
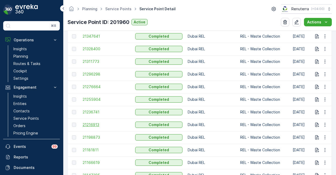
click at [87, 124] on span "21216913" at bounding box center [106, 124] width 47 height 5
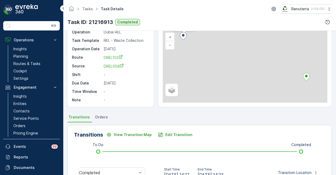
scroll to position [105, 0]
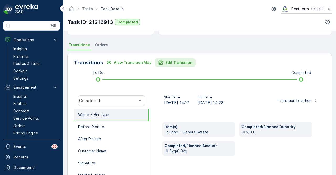
click at [173, 63] on p "Edit Transition" at bounding box center [179, 62] width 27 height 5
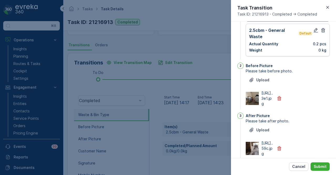
scroll to position [0, 0]
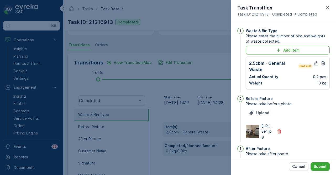
click at [317, 59] on div "2.5cbm - General Waste Default Actual Quantity 0.2 pcs Weight 0 kg" at bounding box center [288, 73] width 84 height 33
click at [316, 61] on icon "button" at bounding box center [316, 62] width 5 height 5
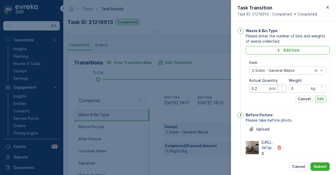
click at [260, 89] on Quantity "0.2" at bounding box center [268, 88] width 38 height 8
type Quantity "0"
type Quantity "2"
click at [324, 99] on button "Edit" at bounding box center [320, 99] width 11 height 6
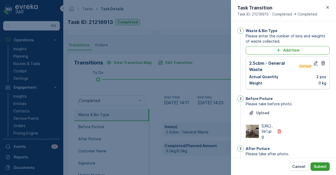
click at [320, 165] on p "Submit" at bounding box center [320, 166] width 13 height 5
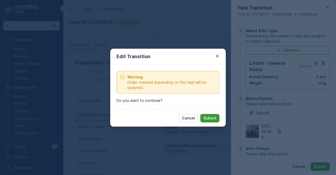
click at [211, 115] on p "Submit" at bounding box center [210, 117] width 13 height 5
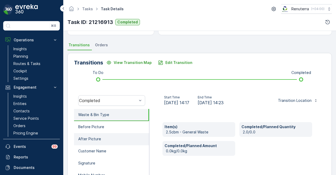
click at [125, 139] on li "After Picture" at bounding box center [111, 139] width 75 height 12
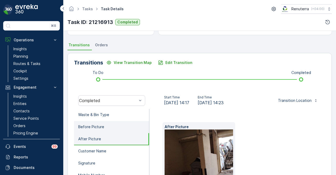
click at [126, 129] on li "Before Picture" at bounding box center [111, 127] width 75 height 12
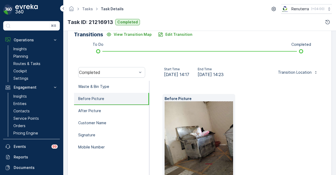
scroll to position [105, 0]
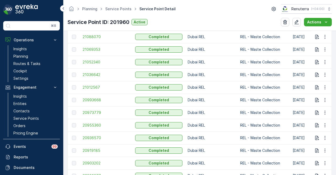
scroll to position [447, 0]
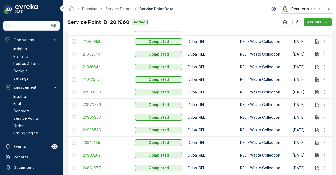
click at [88, 141] on span "20919185" at bounding box center [106, 142] width 47 height 5
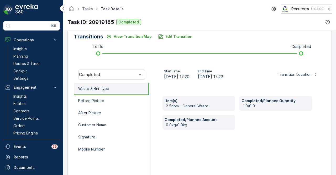
scroll to position [131, 0]
click at [111, 117] on li "After Picture" at bounding box center [111, 113] width 75 height 12
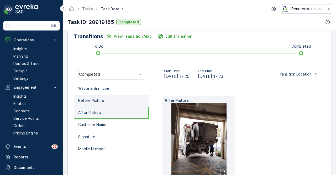
click at [117, 102] on li "Before Picture" at bounding box center [111, 101] width 75 height 12
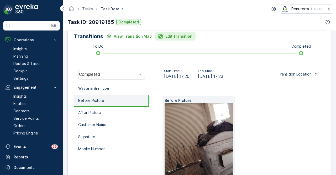
click at [169, 39] on button "Edit Transition" at bounding box center [175, 36] width 41 height 8
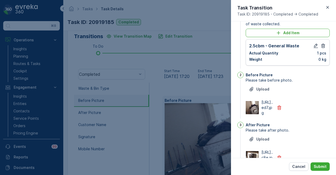
scroll to position [0, 0]
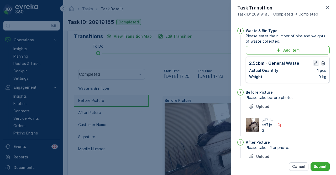
click at [314, 62] on icon "button" at bounding box center [316, 62] width 5 height 5
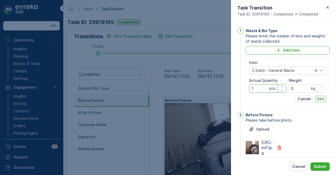
click at [260, 87] on Quantity "1" at bounding box center [268, 88] width 38 height 8
type Quantity "2"
click at [320, 99] on p "Edit" at bounding box center [321, 98] width 7 height 5
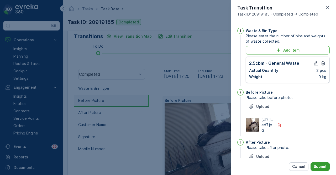
click at [326, 166] on p "Submit" at bounding box center [320, 166] width 13 height 5
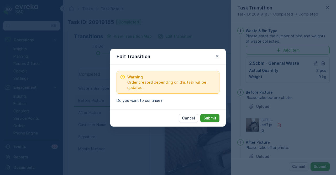
click at [212, 118] on p "Submit" at bounding box center [210, 117] width 13 height 5
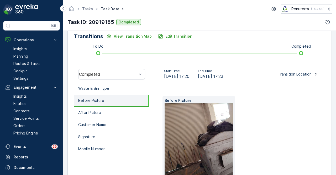
click at [271, 125] on div "Before Picture" at bounding box center [238, 137] width 150 height 83
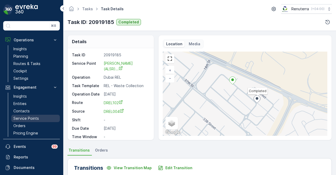
click at [39, 117] on link "Service Points" at bounding box center [35, 118] width 49 height 7
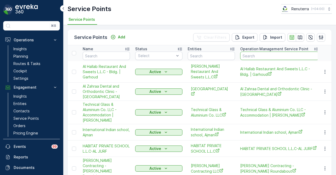
click at [264, 55] on input "text" at bounding box center [280, 56] width 79 height 8
paste input "SAEED AL MUR BIN MIJRIN"
type input "SAEED AL MUR BIN MIJRIN"
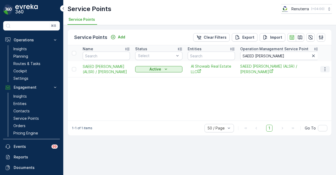
click at [326, 69] on icon "button" at bounding box center [325, 69] width 5 height 5
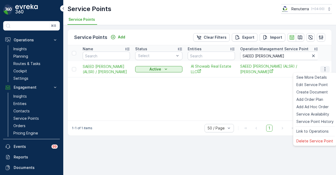
click at [315, 94] on span "Create Document" at bounding box center [313, 91] width 32 height 5
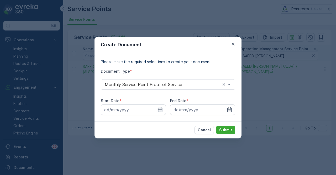
click at [162, 108] on icon "button" at bounding box center [160, 109] width 4 height 5
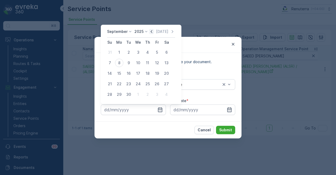
click at [152, 30] on icon "button" at bounding box center [151, 31] width 5 height 5
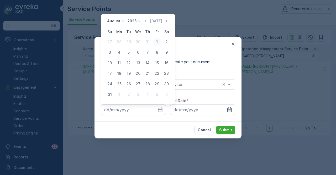
click at [158, 43] on div "1" at bounding box center [157, 42] width 8 height 8
type input "01.08.2025"
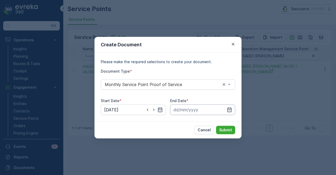
drag, startPoint x: 231, startPoint y: 109, endPoint x: 231, endPoint y: 104, distance: 4.2
click at [231, 107] on icon "button" at bounding box center [229, 109] width 5 height 5
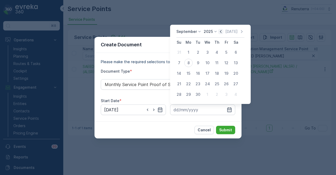
click at [220, 32] on icon "button" at bounding box center [220, 31] width 5 height 5
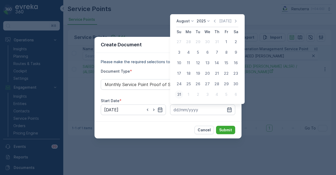
click at [180, 95] on div "31" at bounding box center [179, 94] width 8 height 8
type input "31.08.2025"
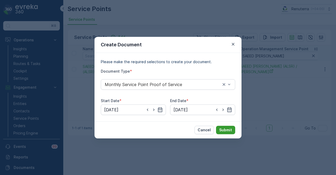
click at [221, 130] on p "Submit" at bounding box center [225, 129] width 13 height 5
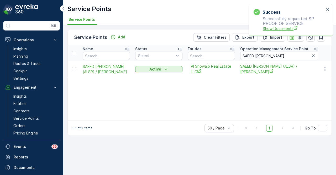
click at [274, 27] on span "Show Documents" at bounding box center [294, 29] width 62 height 6
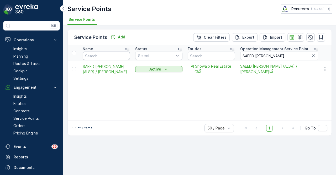
click at [116, 56] on input "text" at bounding box center [106, 56] width 47 height 8
click at [30, 54] on link "Planning" at bounding box center [35, 56] width 49 height 7
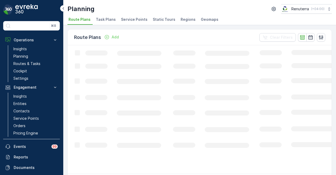
drag, startPoint x: 134, startPoint y: 20, endPoint x: 134, endPoint y: 23, distance: 2.9
click at [134, 20] on span "Service Points" at bounding box center [134, 19] width 27 height 5
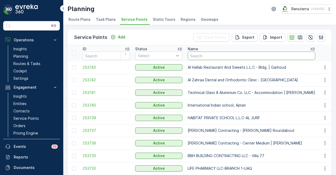
click at [210, 54] on input "text" at bounding box center [252, 56] width 128 height 8
paste input "Al Showaib Real estate-[GEOGRAPHIC_DATA] 11"
type input "Al Showaib Real estate-[GEOGRAPHIC_DATA] 11"
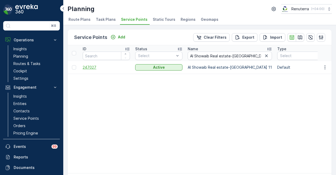
click at [93, 68] on span "247027" at bounding box center [106, 67] width 47 height 5
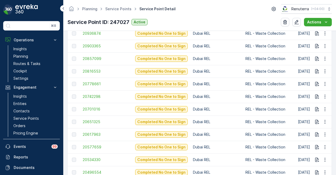
scroll to position [359, 0]
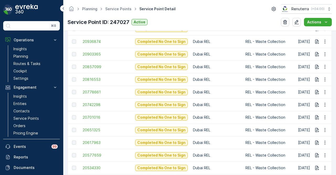
click at [93, 50] on td "20903365" at bounding box center [106, 54] width 53 height 13
click at [93, 52] on span "20903365" at bounding box center [106, 54] width 47 height 5
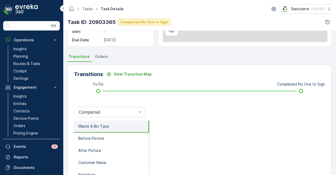
scroll to position [156, 0]
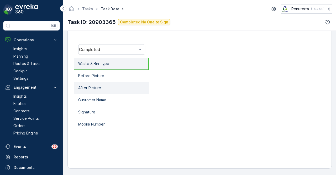
click at [116, 83] on li "After Picture" at bounding box center [111, 88] width 75 height 12
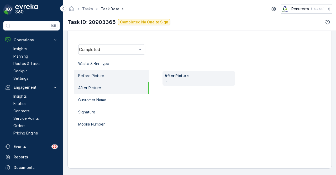
click at [122, 76] on li "Before Picture" at bounding box center [111, 76] width 75 height 12
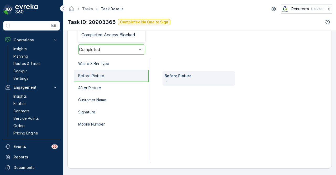
click at [135, 53] on div "Completed" at bounding box center [111, 49] width 67 height 11
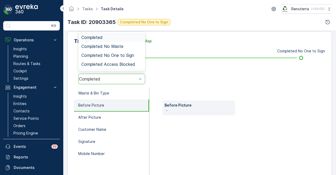
scroll to position [104, 0]
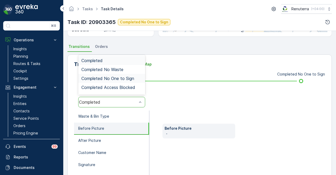
click at [124, 78] on span "Completed No One to Sign" at bounding box center [107, 78] width 53 height 5
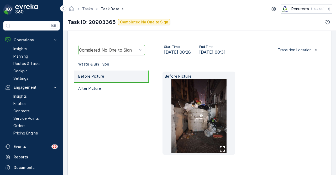
scroll to position [156, 0]
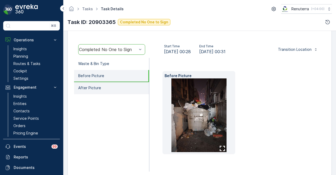
click at [129, 82] on li "After Picture" at bounding box center [111, 88] width 75 height 12
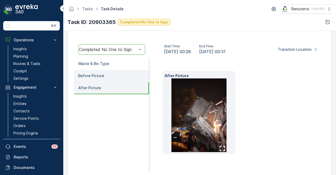
click at [128, 74] on li "Before Picture" at bounding box center [111, 76] width 75 height 12
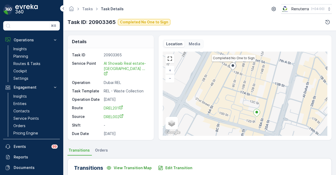
scroll to position [79, 0]
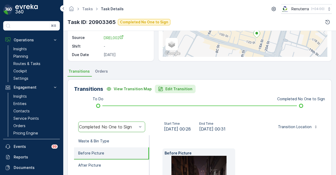
click at [176, 90] on p "Edit Transition" at bounding box center [179, 88] width 27 height 5
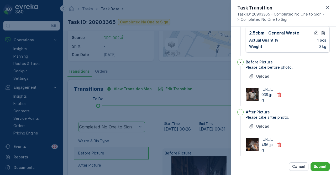
scroll to position [0, 0]
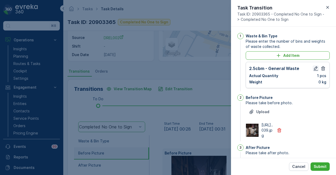
click at [314, 70] on icon "button" at bounding box center [316, 68] width 4 height 4
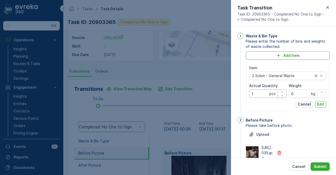
click at [259, 94] on Quantity "1" at bounding box center [268, 93] width 38 height 8
type Quantity "2"
click at [318, 104] on p "Edit" at bounding box center [321, 103] width 7 height 5
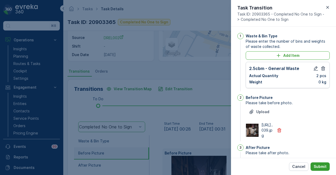
click at [323, 167] on p "Submit" at bounding box center [320, 166] width 13 height 5
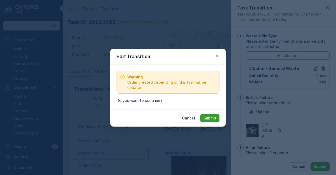
click at [213, 116] on p "Submit" at bounding box center [210, 117] width 13 height 5
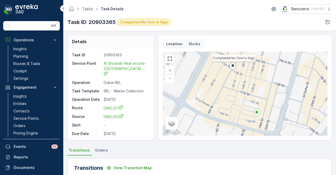
scroll to position [156, 0]
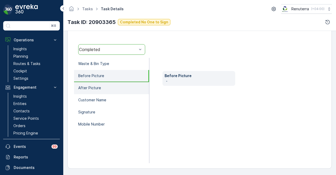
click at [109, 91] on li "After Picture" at bounding box center [111, 88] width 75 height 12
click at [118, 75] on li "Before Picture" at bounding box center [111, 76] width 75 height 12
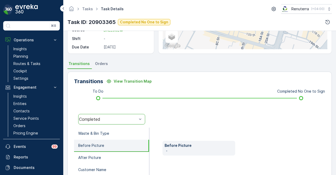
scroll to position [77, 0]
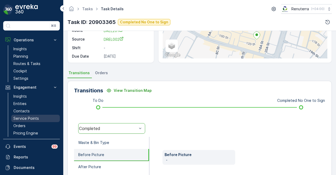
click at [36, 116] on p "Service Points" at bounding box center [25, 118] width 25 height 5
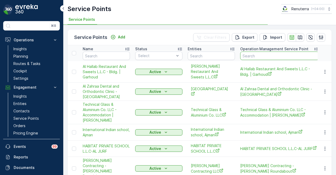
click at [278, 56] on input "text" at bounding box center [280, 56] width 79 height 8
click at [258, 55] on input "text" at bounding box center [280, 56] width 79 height 8
paste input "Al Showaib Real estate-[GEOGRAPHIC_DATA] 11"
type input "Al Showaib Real estate-[GEOGRAPHIC_DATA] 11"
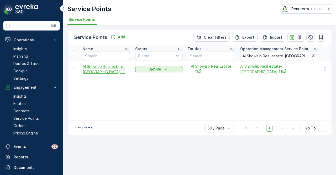
click at [93, 69] on span "Al Showaib Real estate-[GEOGRAPHIC_DATA] 11" at bounding box center [106, 69] width 47 height 11
click at [323, 69] on icon "button" at bounding box center [325, 69] width 5 height 5
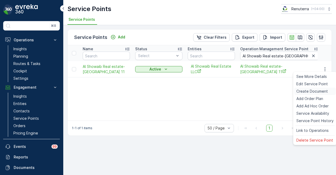
click at [320, 93] on span "Create Document" at bounding box center [313, 91] width 32 height 5
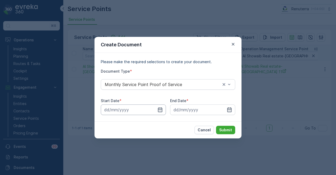
click at [166, 110] on input at bounding box center [133, 109] width 65 height 11
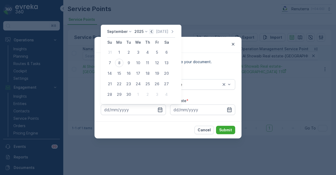
click at [150, 31] on icon "button" at bounding box center [151, 31] width 5 height 5
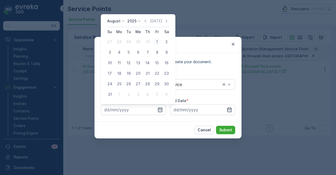
click at [156, 43] on div "1" at bounding box center [157, 42] width 8 height 8
type input "01.08.2025"
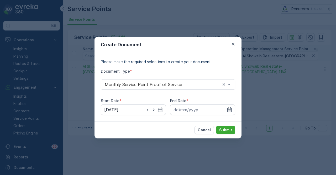
drag, startPoint x: 227, startPoint y: 112, endPoint x: 225, endPoint y: 70, distance: 42.1
click at [228, 111] on div at bounding box center [202, 109] width 65 height 11
drag, startPoint x: 230, startPoint y: 111, endPoint x: 231, endPoint y: 105, distance: 5.8
click at [231, 108] on icon "button" at bounding box center [229, 109] width 5 height 5
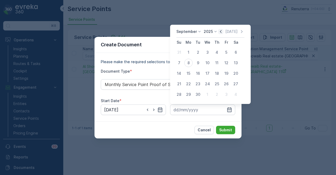
click at [221, 32] on icon "button" at bounding box center [220, 31] width 5 height 5
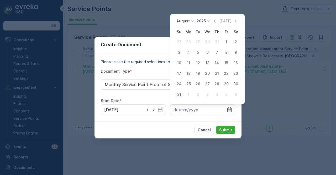
click at [181, 94] on div "31" at bounding box center [179, 94] width 8 height 8
type input "31.08.2025"
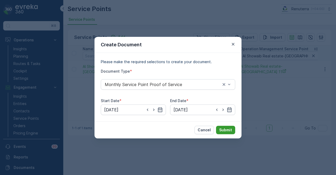
click at [226, 132] on button "Submit" at bounding box center [225, 130] width 19 height 8
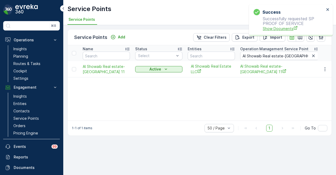
click at [277, 30] on span "Show Documents" at bounding box center [294, 29] width 62 height 6
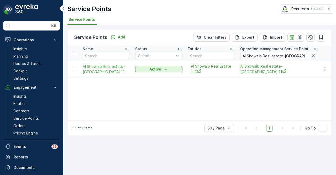
click at [315, 58] on button "button" at bounding box center [314, 56] width 6 height 6
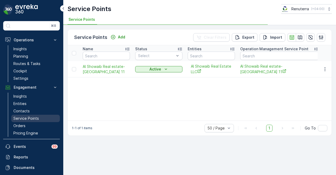
click at [29, 118] on p "Service Points" at bounding box center [25, 118] width 25 height 5
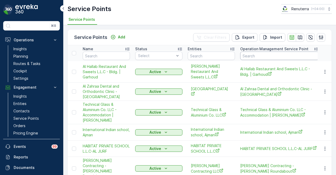
click at [265, 55] on input "text" at bounding box center [280, 56] width 79 height 8
type input "71"
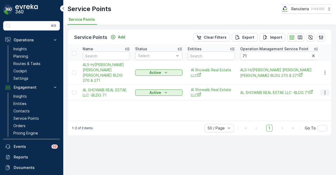
click at [323, 90] on icon "button" at bounding box center [325, 92] width 5 height 5
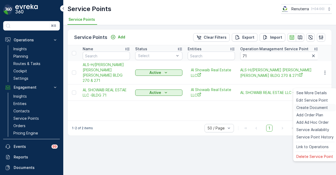
click at [314, 107] on span "Create Document" at bounding box center [313, 107] width 32 height 5
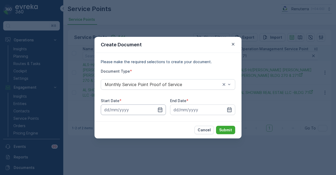
click at [156, 108] on input at bounding box center [133, 109] width 65 height 11
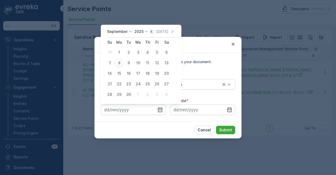
click at [149, 33] on icon "button" at bounding box center [151, 31] width 5 height 5
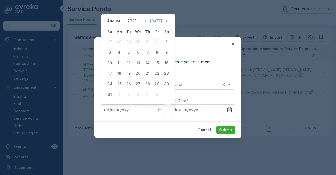
click at [156, 42] on div "1" at bounding box center [157, 42] width 8 height 8
type input "01.08.2025"
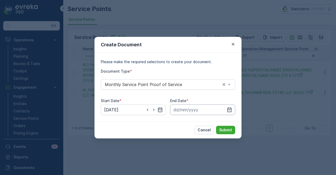
click at [227, 106] on input at bounding box center [202, 109] width 65 height 11
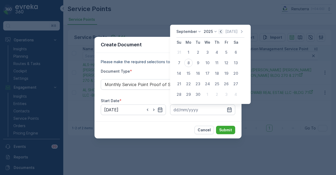
click at [222, 33] on icon "button" at bounding box center [220, 31] width 5 height 5
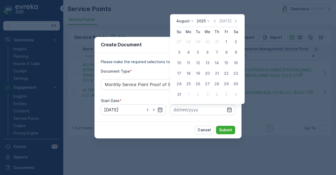
drag, startPoint x: 178, startPoint y: 94, endPoint x: 191, endPoint y: 103, distance: 15.2
click at [178, 94] on div "31" at bounding box center [179, 94] width 8 height 8
type input "31.08.2025"
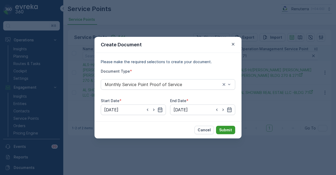
click at [219, 127] on button "Submit" at bounding box center [225, 130] width 19 height 8
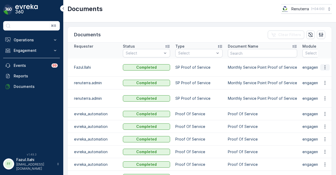
click at [326, 65] on icon "button" at bounding box center [325, 67] width 5 height 5
click at [325, 73] on span "See Details" at bounding box center [324, 71] width 20 height 5
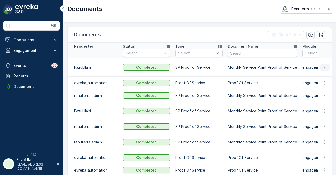
click at [323, 65] on icon "button" at bounding box center [325, 67] width 5 height 5
click at [324, 74] on span "See Details" at bounding box center [324, 74] width 20 height 5
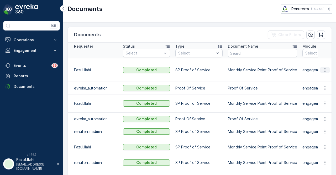
click at [326, 67] on icon "button" at bounding box center [325, 69] width 5 height 5
click at [323, 75] on span "See Details" at bounding box center [324, 74] width 20 height 5
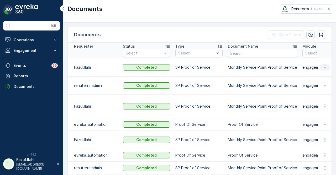
click at [323, 70] on icon "button" at bounding box center [325, 67] width 5 height 5
click at [323, 76] on span "See Details" at bounding box center [324, 77] width 20 height 5
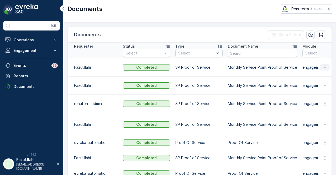
click at [325, 66] on icon "button" at bounding box center [325, 67] width 5 height 5
click at [324, 73] on span "See Details" at bounding box center [324, 74] width 20 height 5
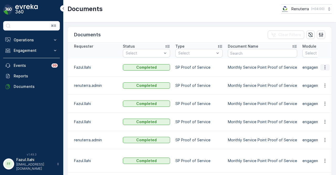
click at [324, 69] on icon "button" at bounding box center [325, 67] width 5 height 5
click at [324, 77] on span "See Details" at bounding box center [324, 77] width 20 height 5
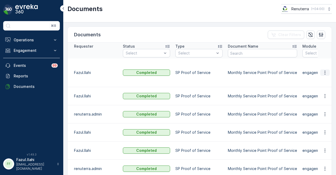
click at [326, 70] on icon "button" at bounding box center [325, 72] width 5 height 5
click at [317, 81] on ul "See Details" at bounding box center [324, 77] width 27 height 9
click at [321, 78] on span "See Details" at bounding box center [324, 77] width 20 height 5
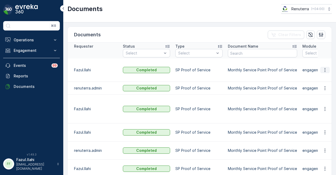
click at [323, 70] on icon "button" at bounding box center [325, 69] width 5 height 5
drag, startPoint x: 323, startPoint y: 70, endPoint x: 323, endPoint y: 80, distance: 10.0
click at [323, 80] on span "See Details" at bounding box center [324, 77] width 20 height 5
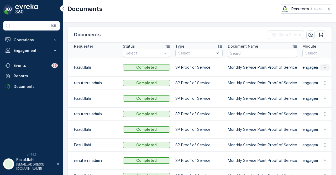
click at [328, 70] on button "button" at bounding box center [325, 67] width 9 height 6
click at [327, 76] on span "See Details" at bounding box center [324, 77] width 20 height 5
click at [323, 70] on icon "button" at bounding box center [325, 67] width 5 height 5
drag, startPoint x: 322, startPoint y: 72, endPoint x: 323, endPoint y: 75, distance: 3.5
click at [323, 75] on span "See Details" at bounding box center [324, 77] width 20 height 5
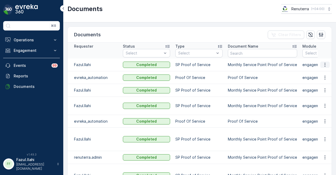
click at [324, 67] on icon "button" at bounding box center [325, 64] width 5 height 5
click at [322, 76] on span "See Details" at bounding box center [324, 77] width 20 height 5
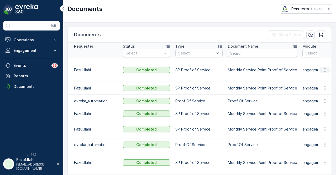
click at [329, 67] on button "button" at bounding box center [325, 70] width 9 height 6
click at [328, 75] on span "See Details" at bounding box center [324, 71] width 20 height 5
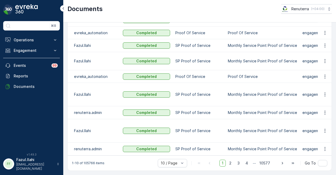
scroll to position [85, 0]
click at [234, 161] on span "2" at bounding box center [230, 163] width 7 height 7
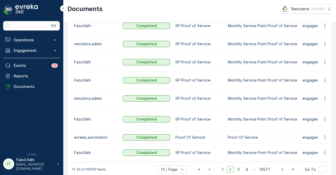
scroll to position [85, 0]
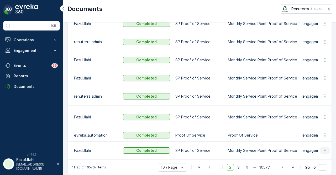
click at [323, 148] on icon "button" at bounding box center [325, 150] width 5 height 5
click at [322, 153] on span "See Details" at bounding box center [324, 151] width 20 height 5
click at [325, 115] on icon "button" at bounding box center [325, 117] width 1 height 4
click at [324, 117] on ul "See Details" at bounding box center [324, 120] width 27 height 9
click at [322, 119] on span "See Details" at bounding box center [324, 120] width 20 height 5
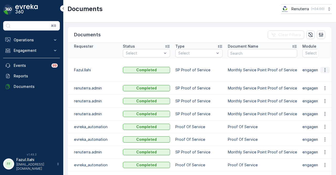
click at [323, 67] on icon "button" at bounding box center [325, 69] width 5 height 5
click at [323, 71] on span "See Details" at bounding box center [324, 71] width 20 height 5
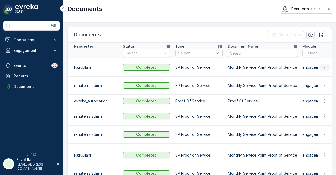
click at [323, 65] on icon "button" at bounding box center [325, 67] width 5 height 5
click at [322, 70] on span "See Details" at bounding box center [324, 71] width 20 height 5
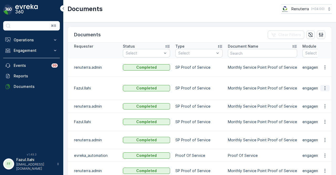
click at [325, 85] on icon "button" at bounding box center [325, 87] width 5 height 5
click at [326, 93] on span "See Details" at bounding box center [324, 92] width 20 height 5
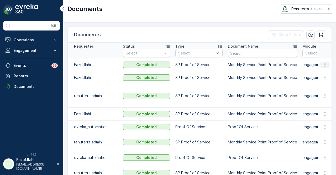
click at [327, 67] on button "button" at bounding box center [325, 65] width 9 height 6
click at [324, 76] on span "See Details" at bounding box center [324, 74] width 20 height 5
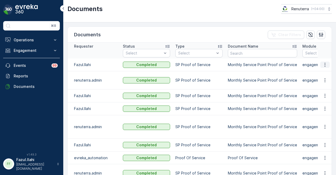
click at [327, 66] on icon "button" at bounding box center [325, 64] width 5 height 5
click at [325, 70] on span "See Details" at bounding box center [324, 71] width 20 height 5
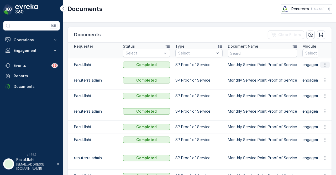
click at [324, 66] on icon "button" at bounding box center [325, 64] width 5 height 5
click at [322, 72] on span "See Details" at bounding box center [324, 71] width 20 height 5
